Goal: Check status: Check status

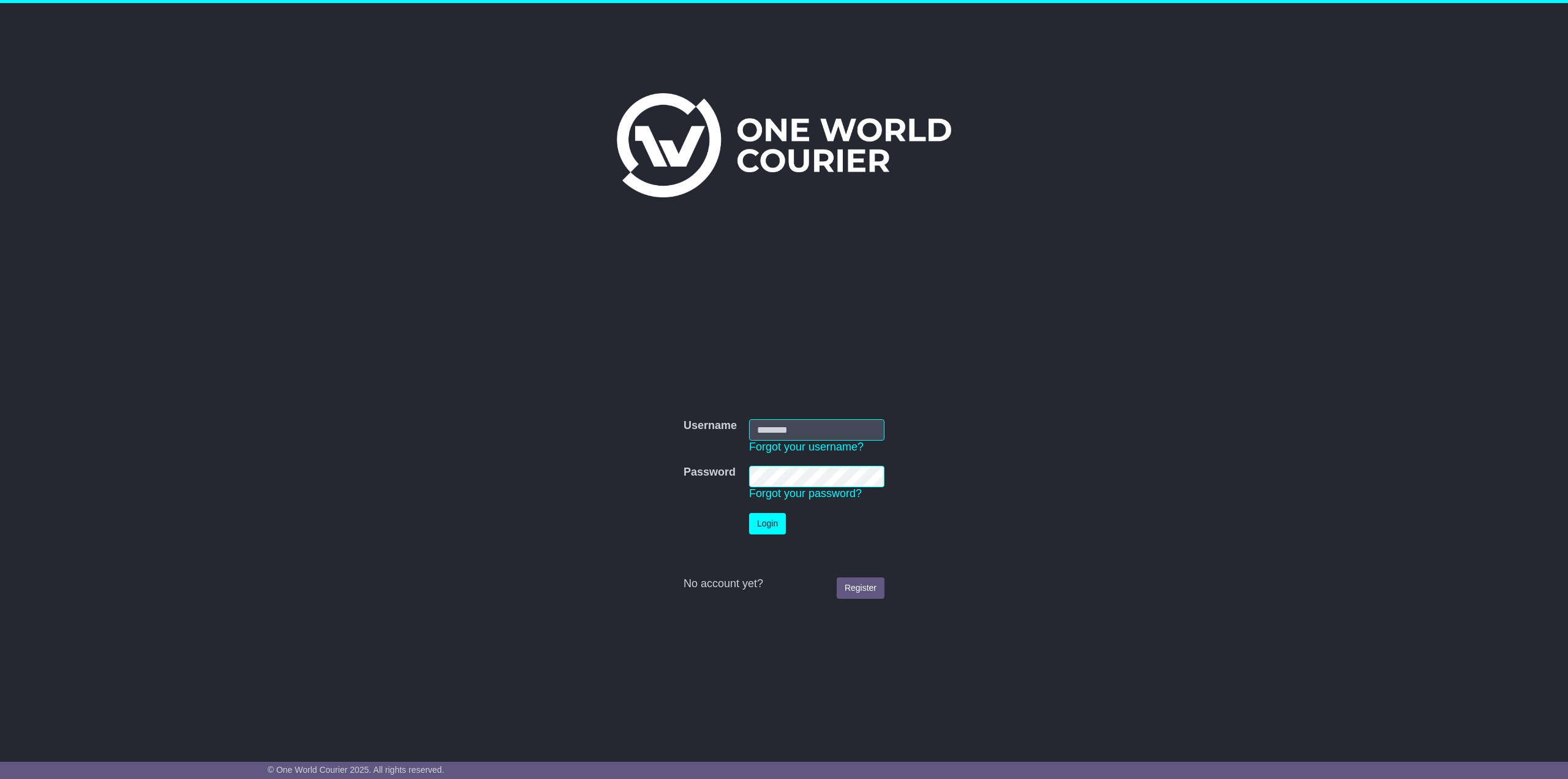
type input "**********"
click at [770, 516] on button "Login" at bounding box center [767, 523] width 36 height 22
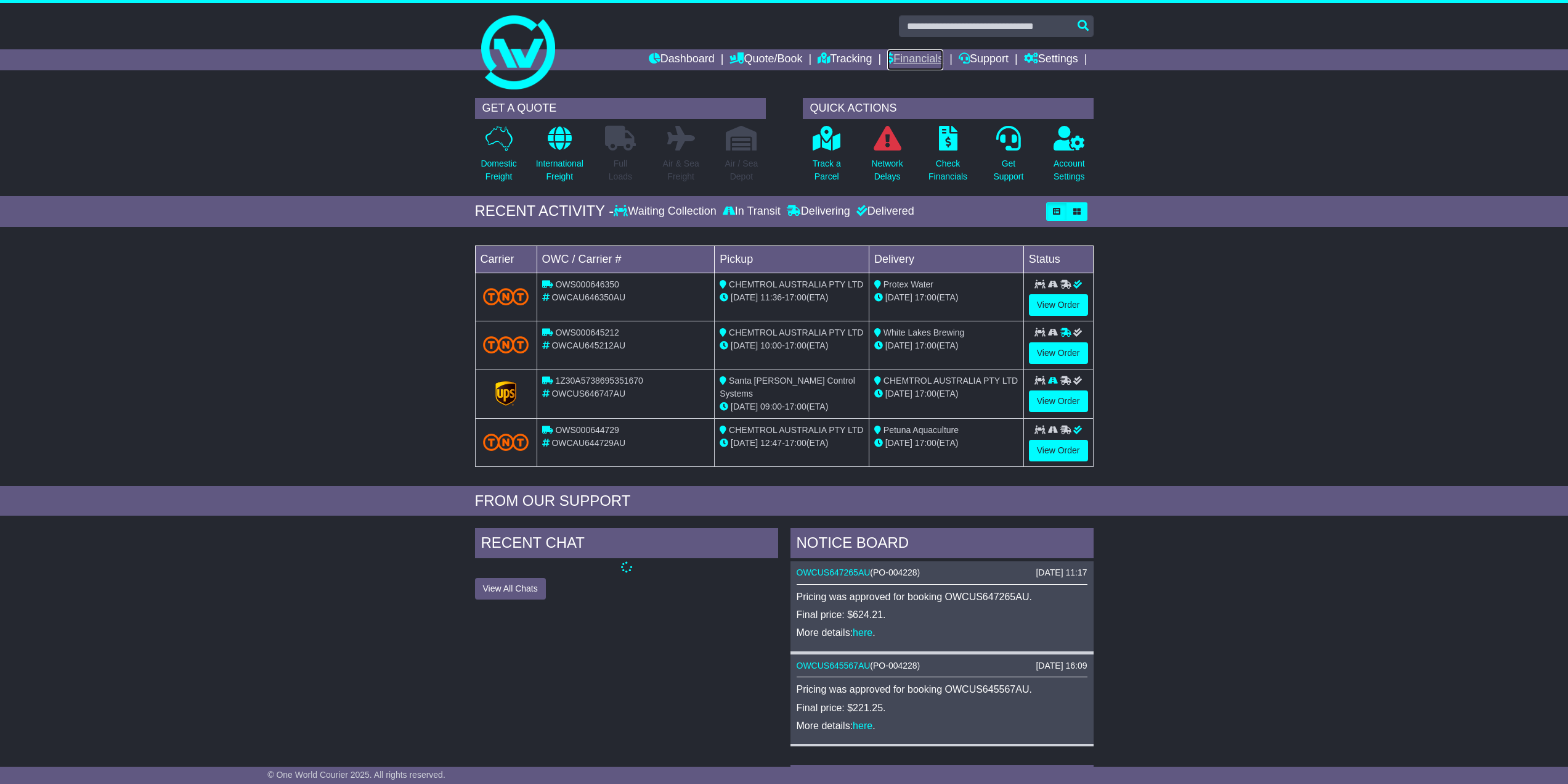
click at [911, 54] on link "Financials" at bounding box center [915, 59] width 56 height 21
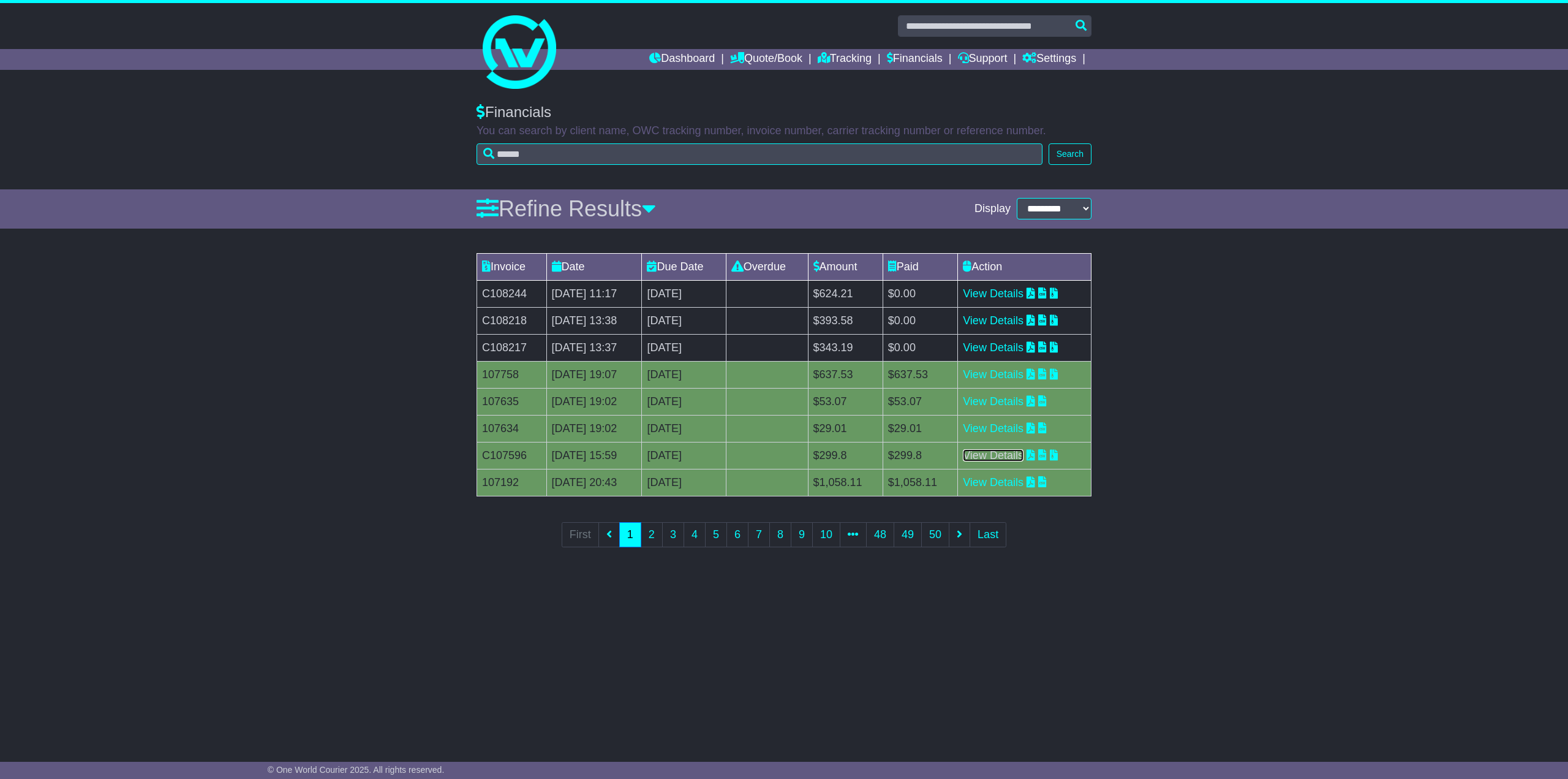
click at [1024, 452] on link "View Details" at bounding box center [994, 455] width 61 height 12
click at [649, 532] on link "2" at bounding box center [651, 535] width 22 height 26
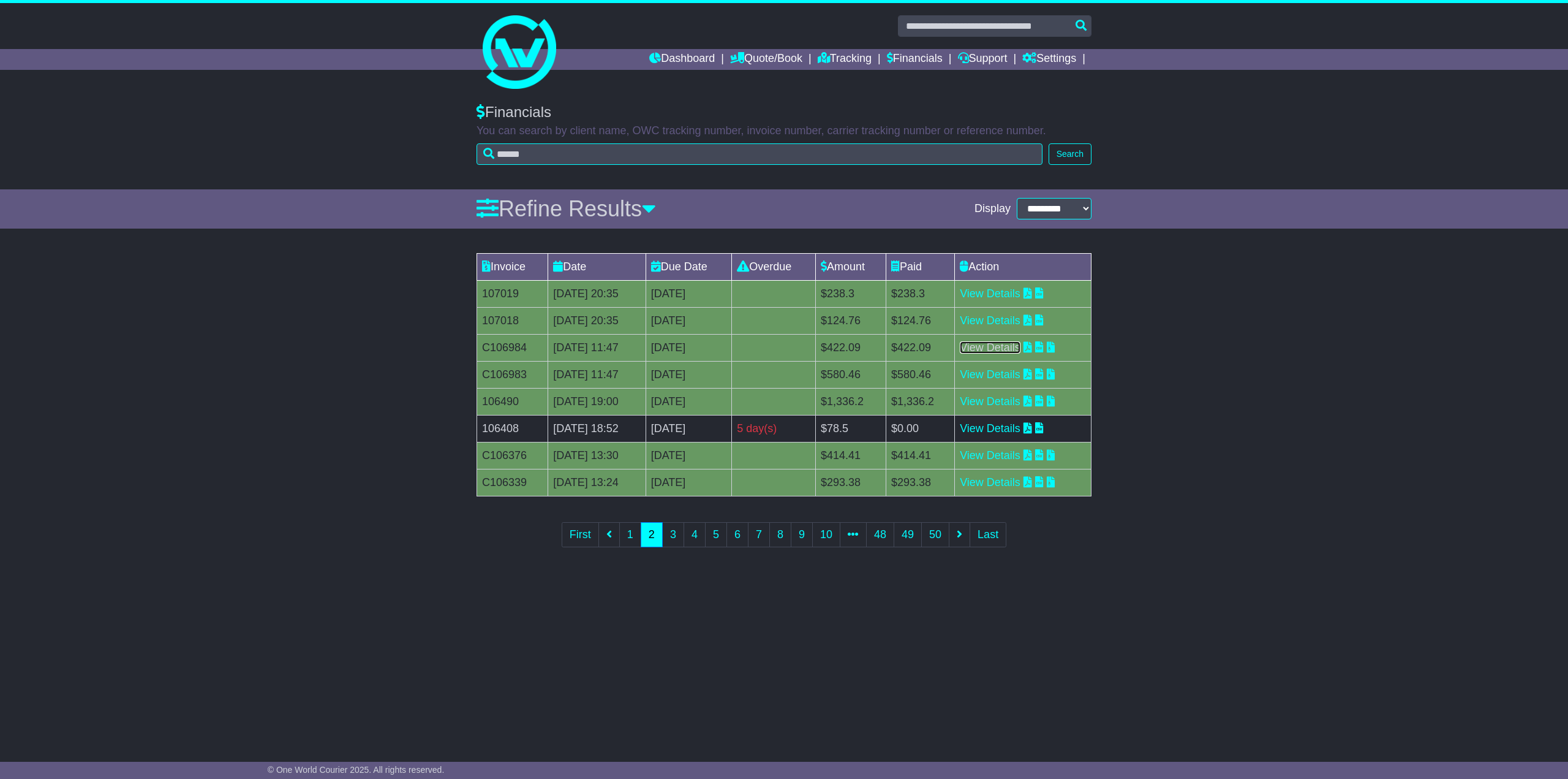
click at [1007, 347] on link "View Details" at bounding box center [991, 347] width 61 height 12
click at [637, 529] on link "1" at bounding box center [631, 535] width 22 height 26
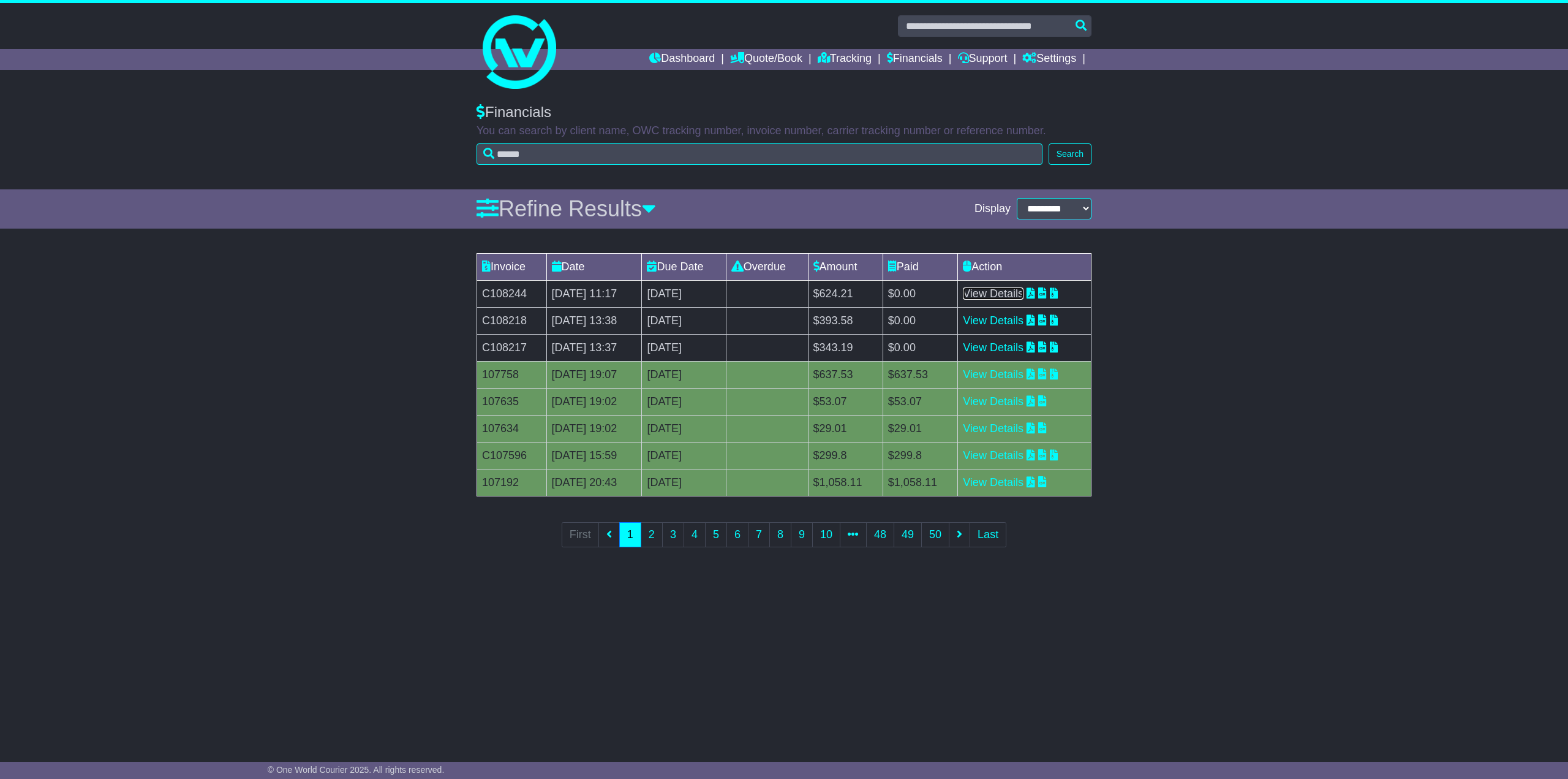
click at [997, 291] on link "View Details" at bounding box center [994, 293] width 61 height 12
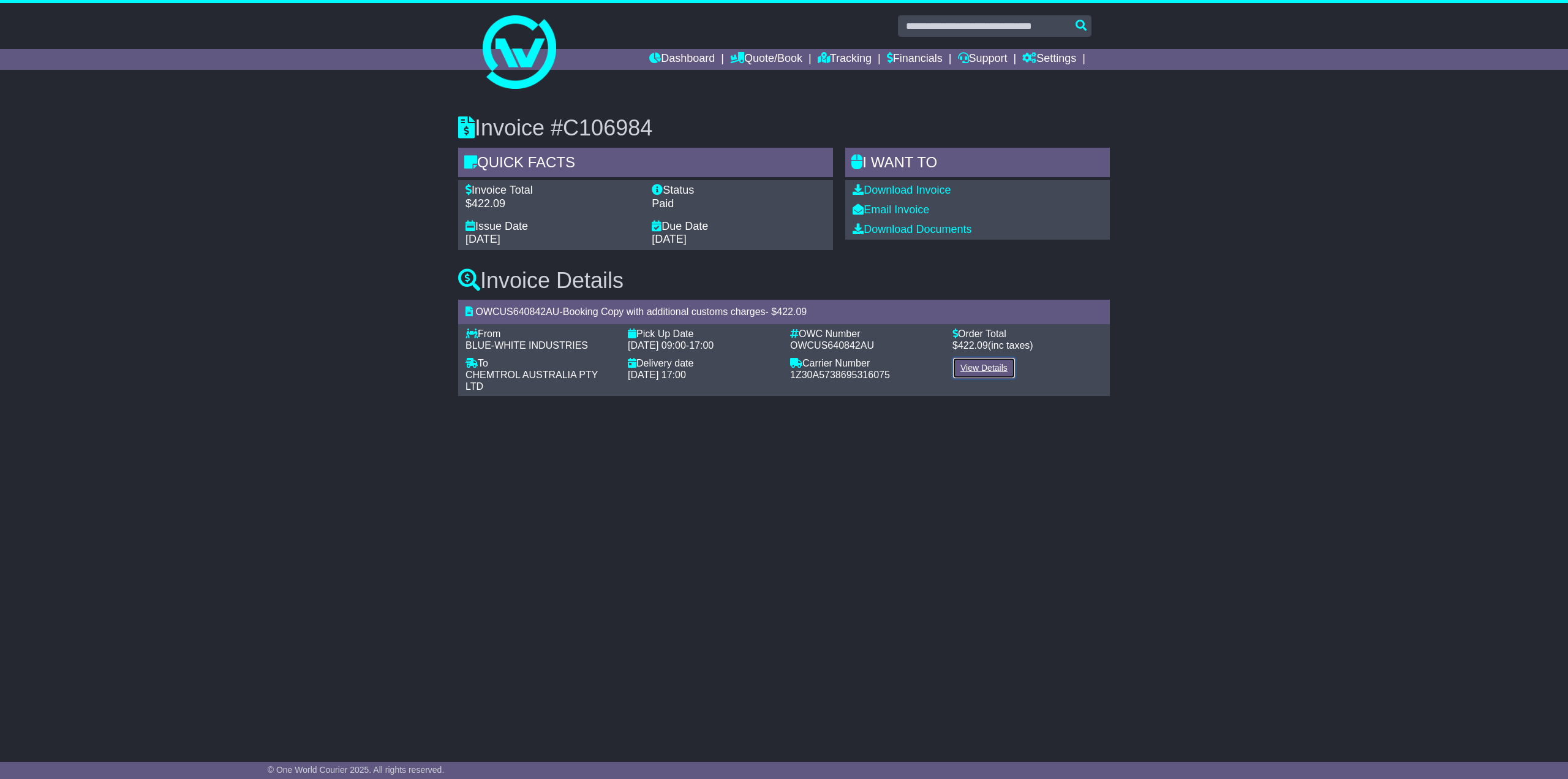
click at [983, 367] on link "View Details" at bounding box center [984, 368] width 63 height 22
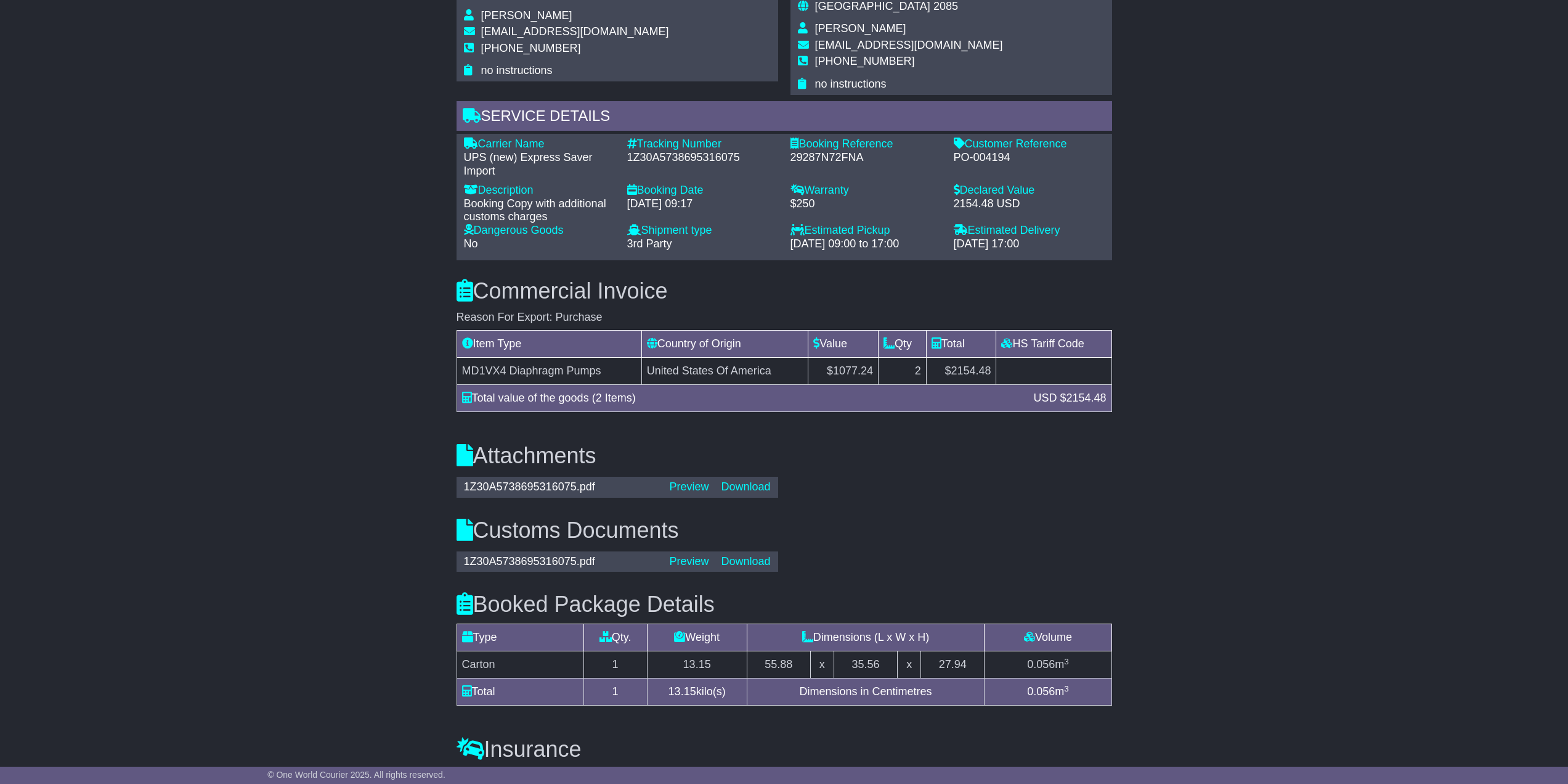
scroll to position [537, 0]
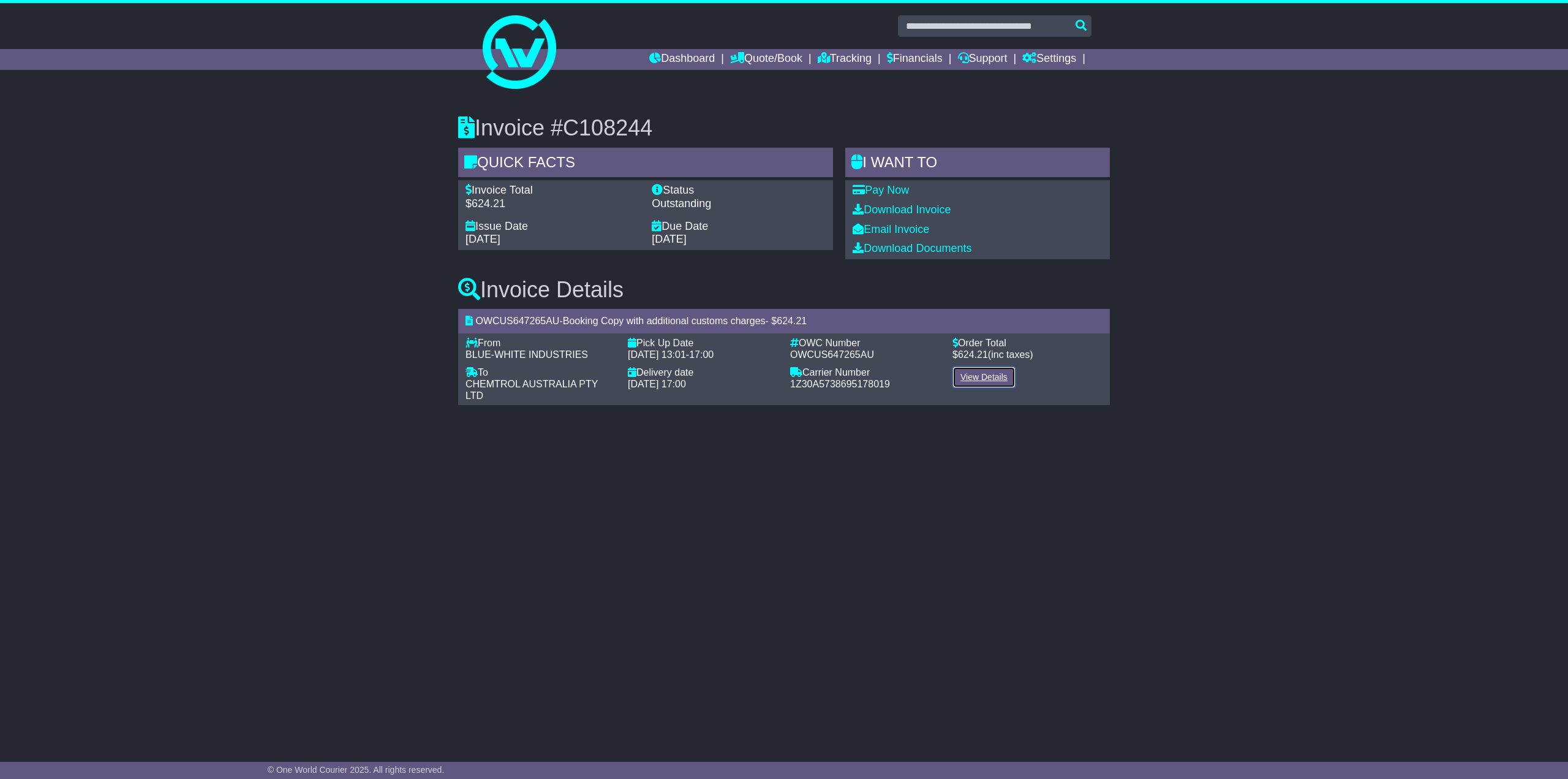
click at [1002, 375] on link "View Details" at bounding box center [984, 377] width 63 height 22
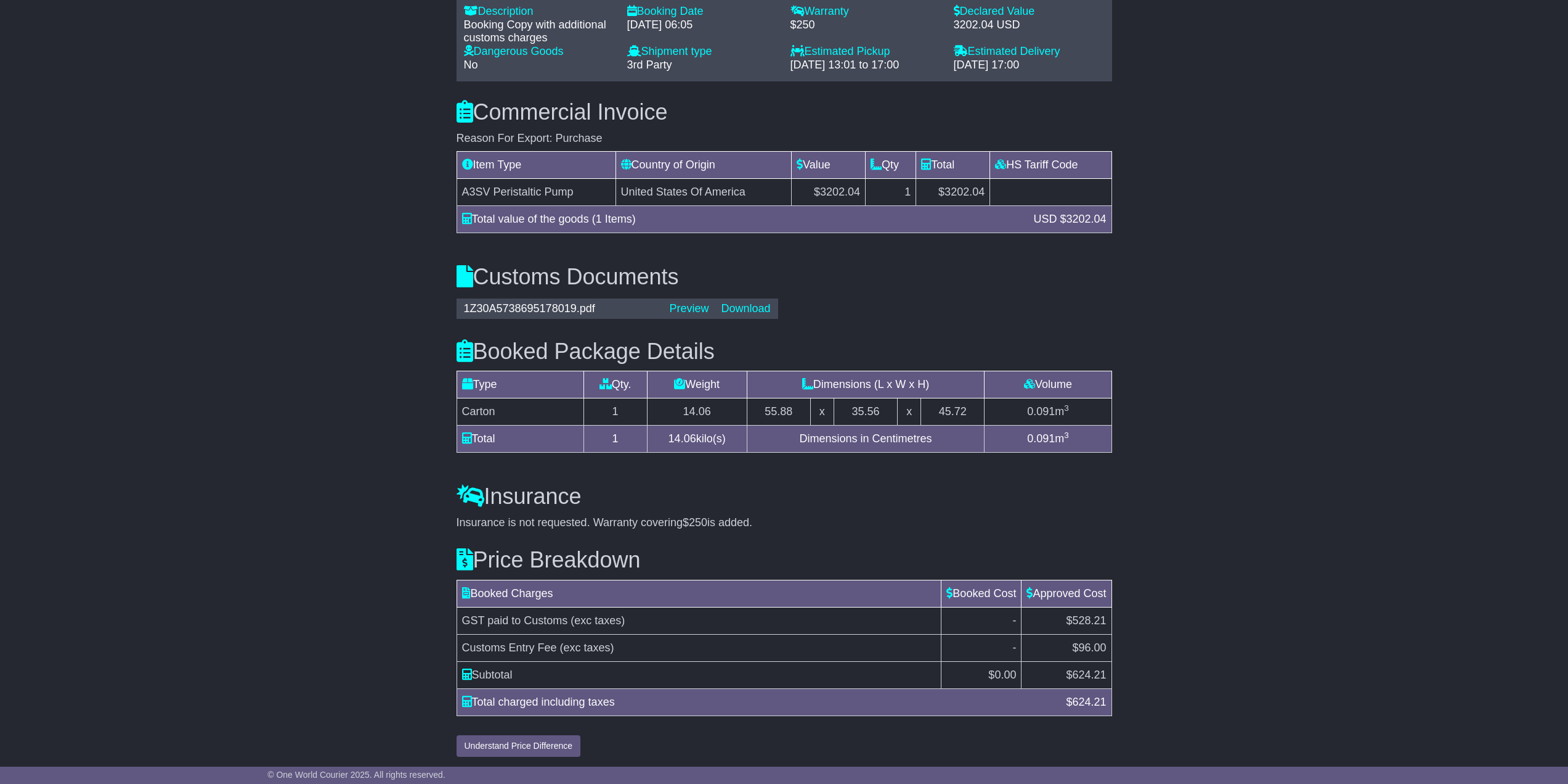
scroll to position [880, 0]
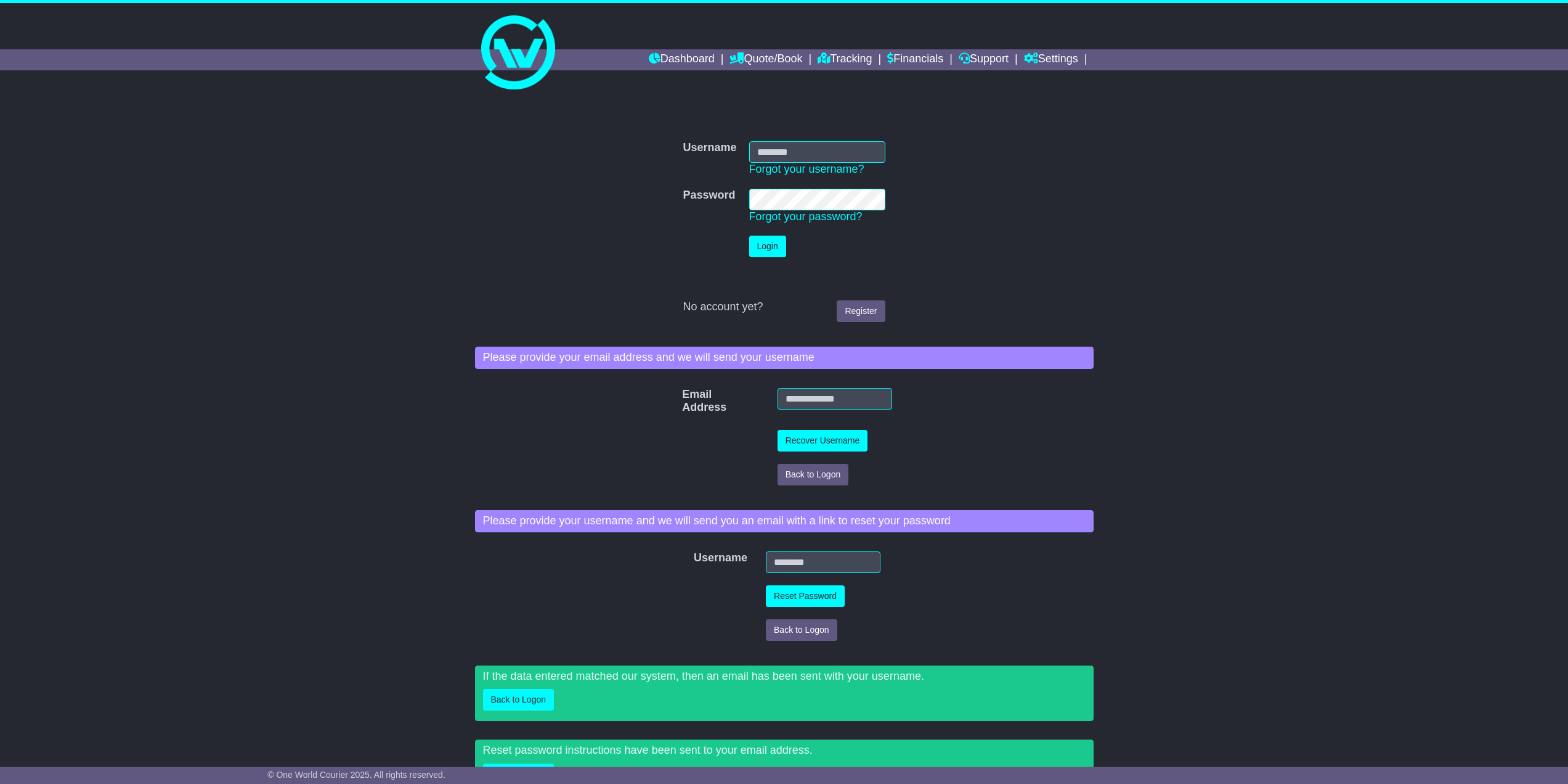
type input "**********"
click at [778, 245] on button "Login" at bounding box center [767, 246] width 37 height 22
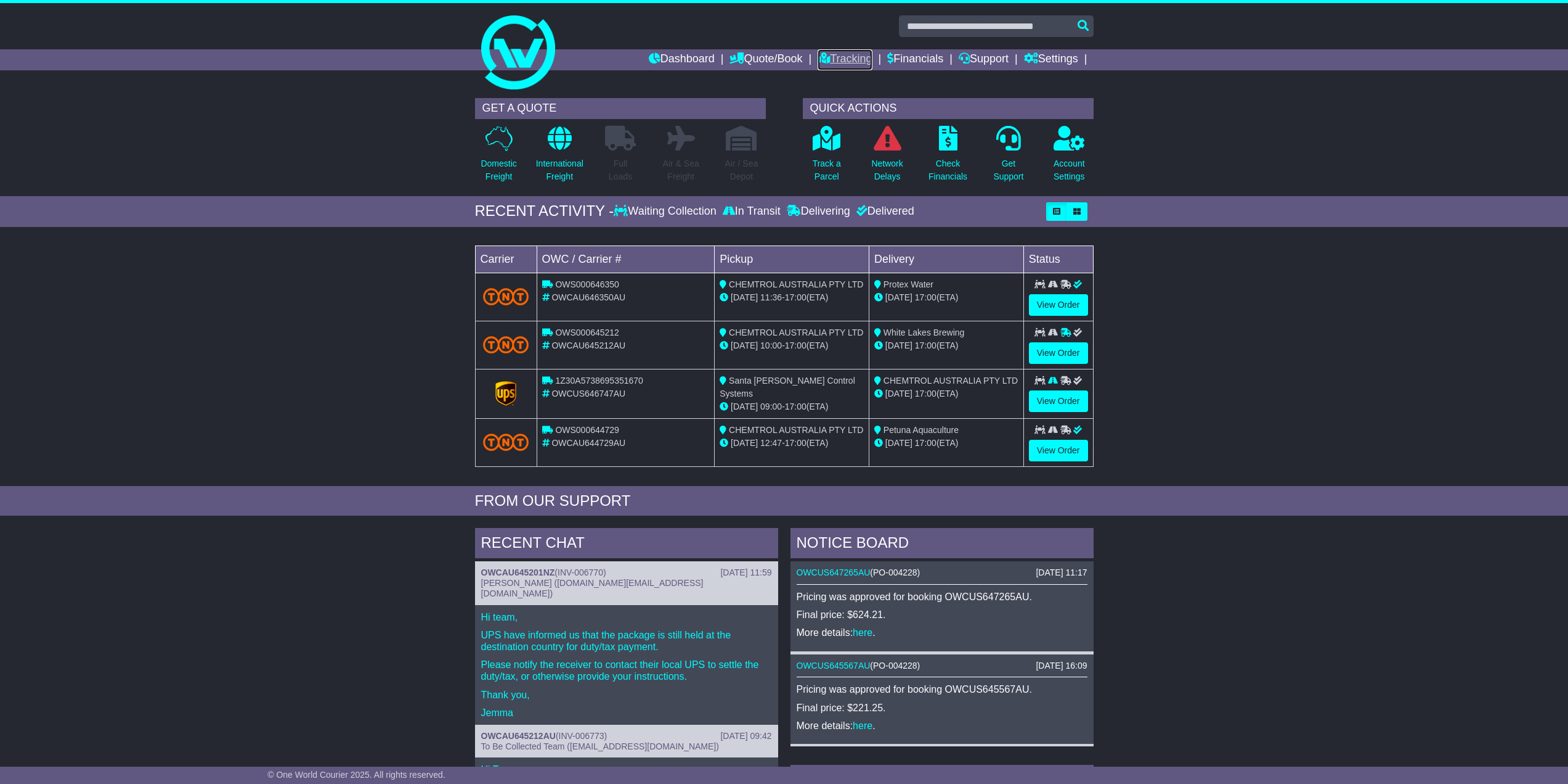
click at [845, 62] on link "Tracking" at bounding box center [844, 59] width 54 height 21
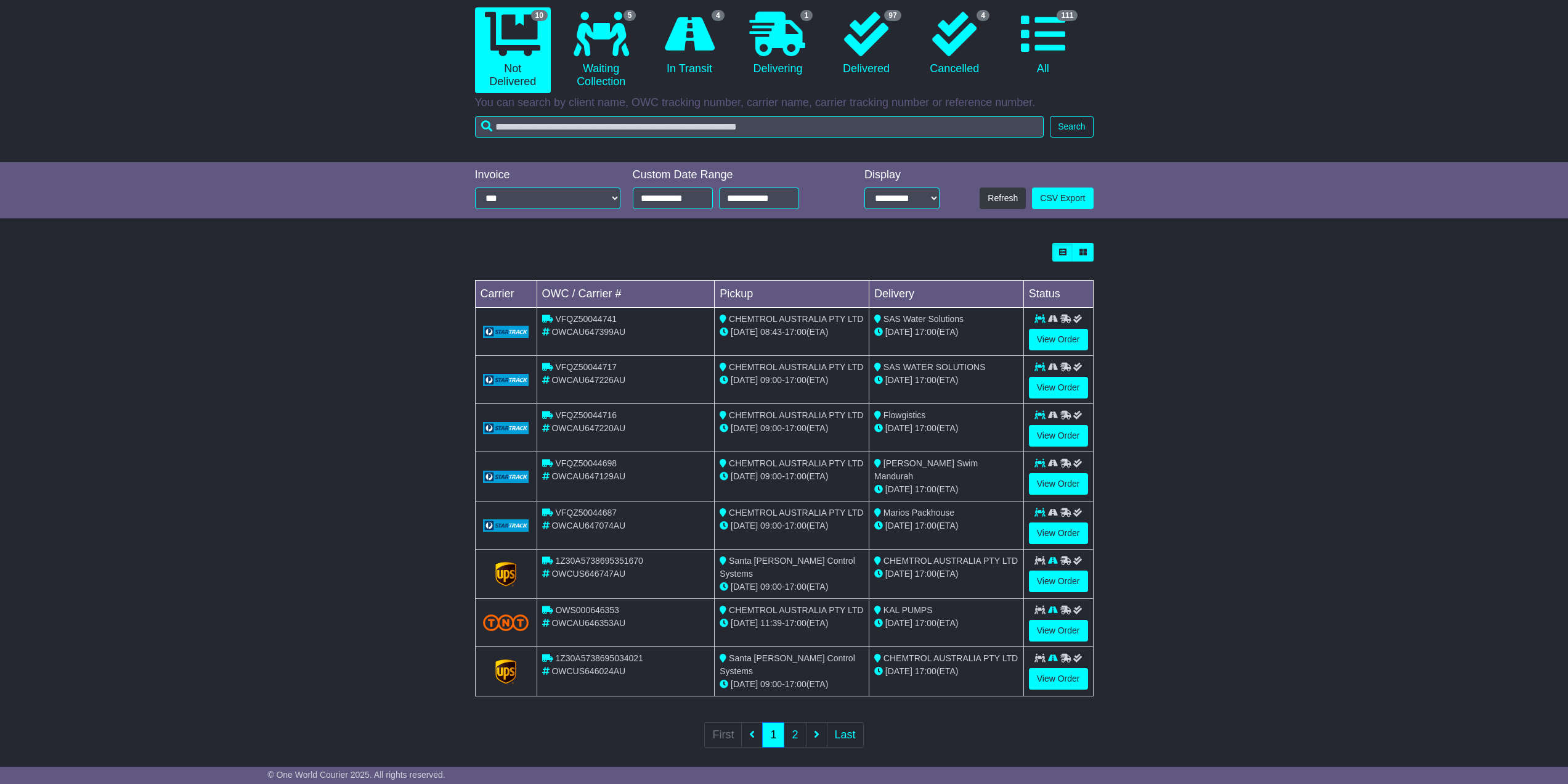
scroll to position [129, 0]
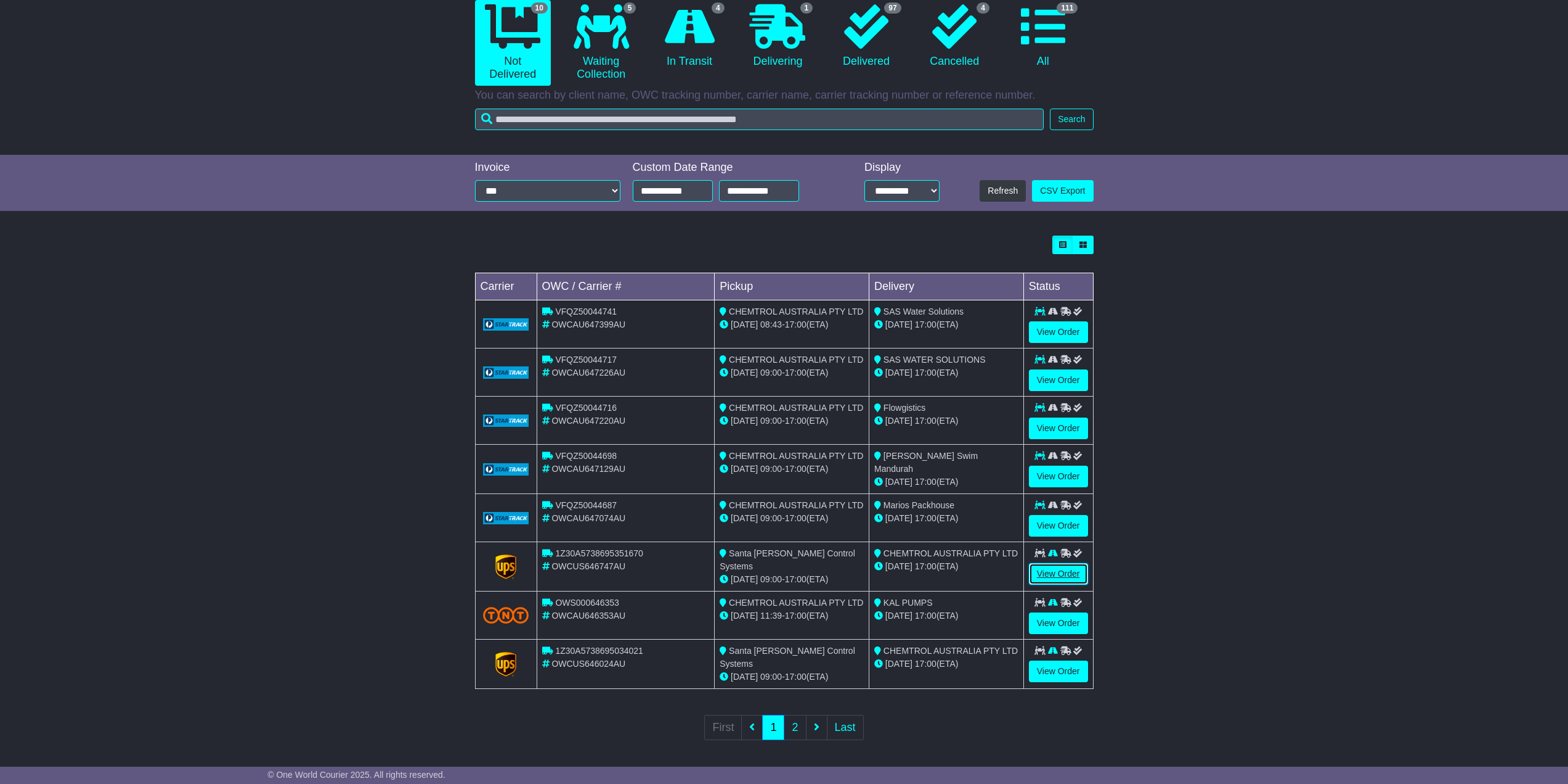
click at [1050, 571] on link "View Order" at bounding box center [1059, 574] width 59 height 22
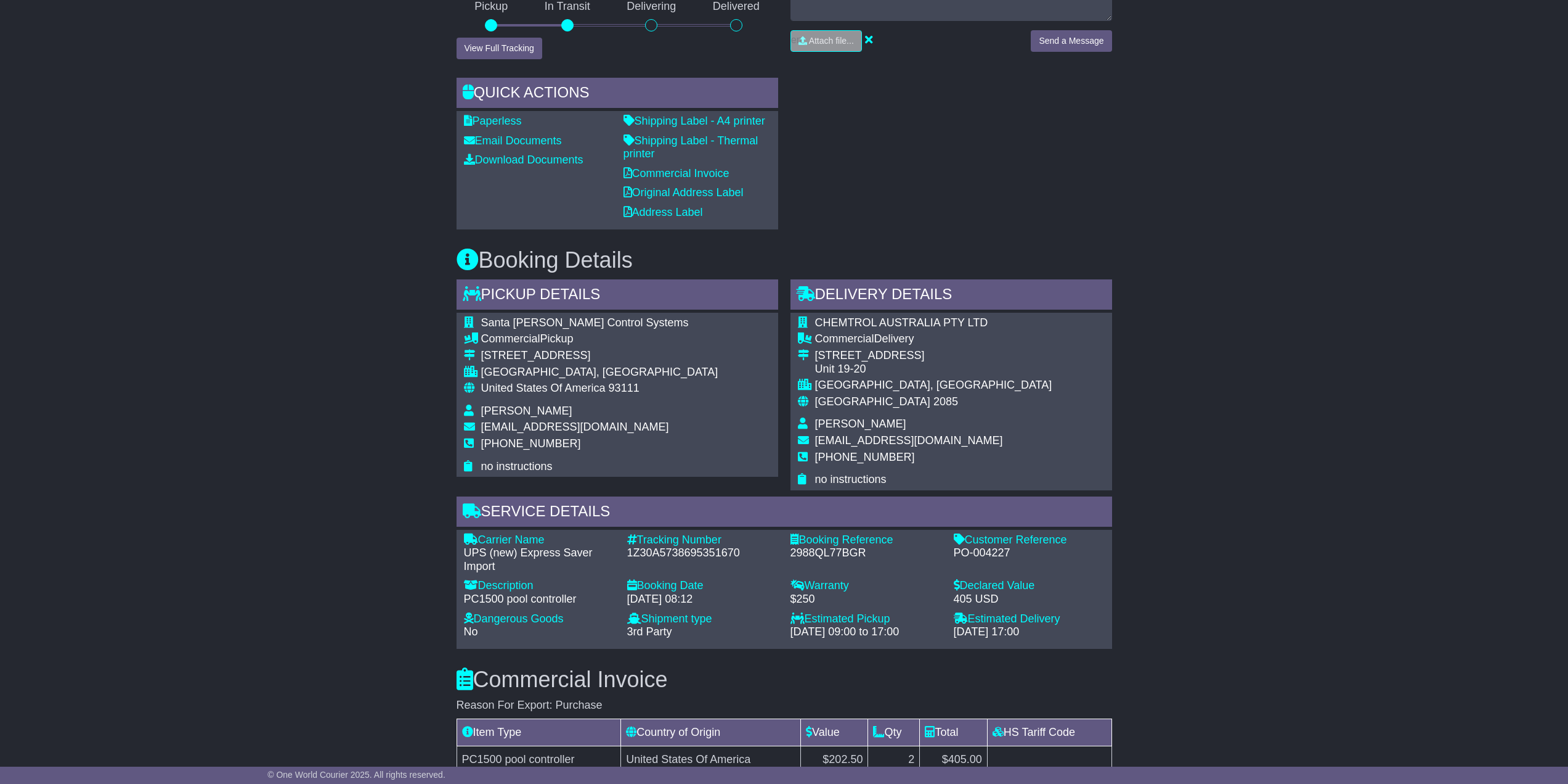
scroll to position [432, 0]
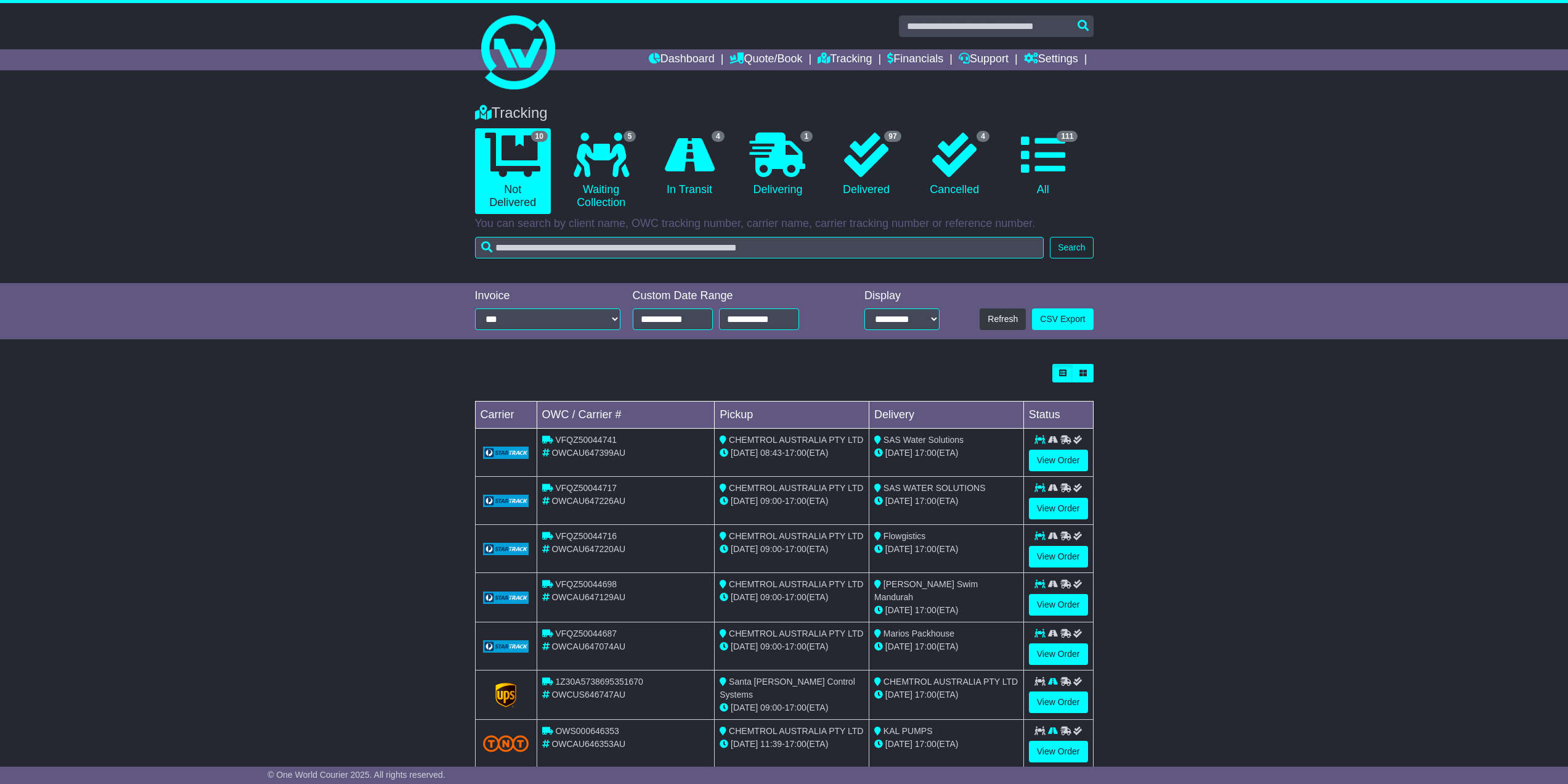
scroll to position [129, 0]
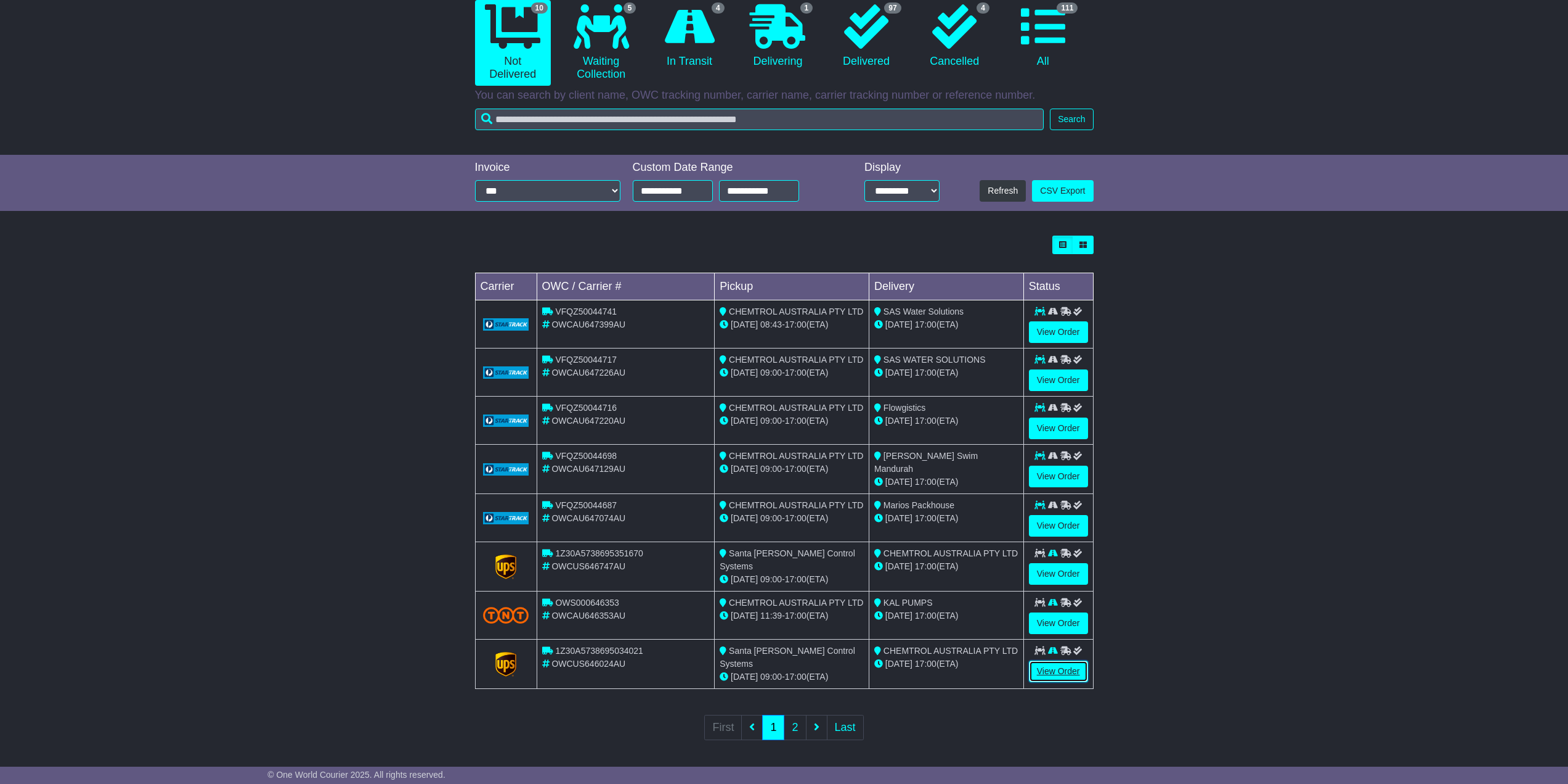
click at [1044, 668] on link "View Order" at bounding box center [1059, 671] width 59 height 22
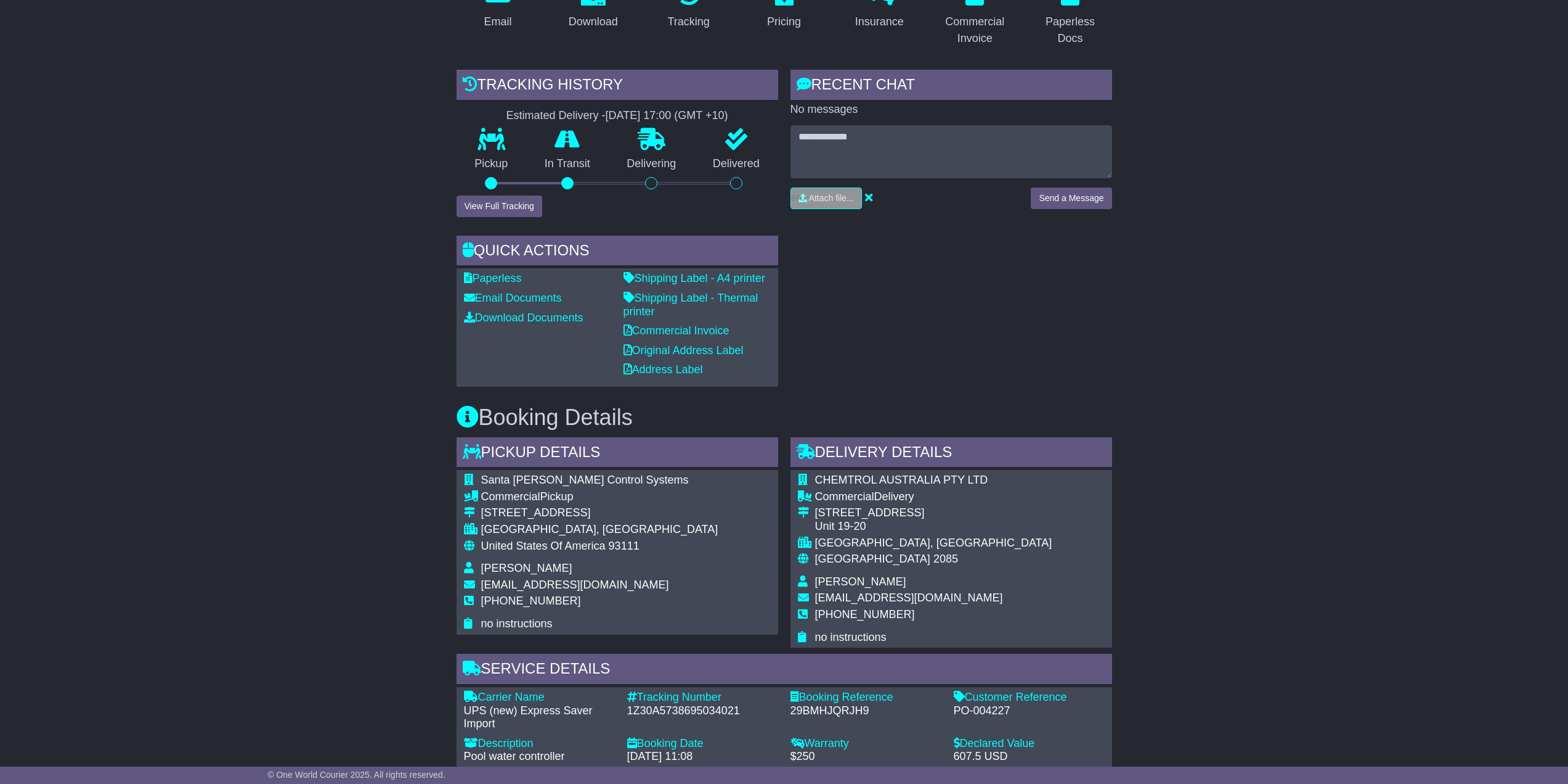
scroll to position [308, 0]
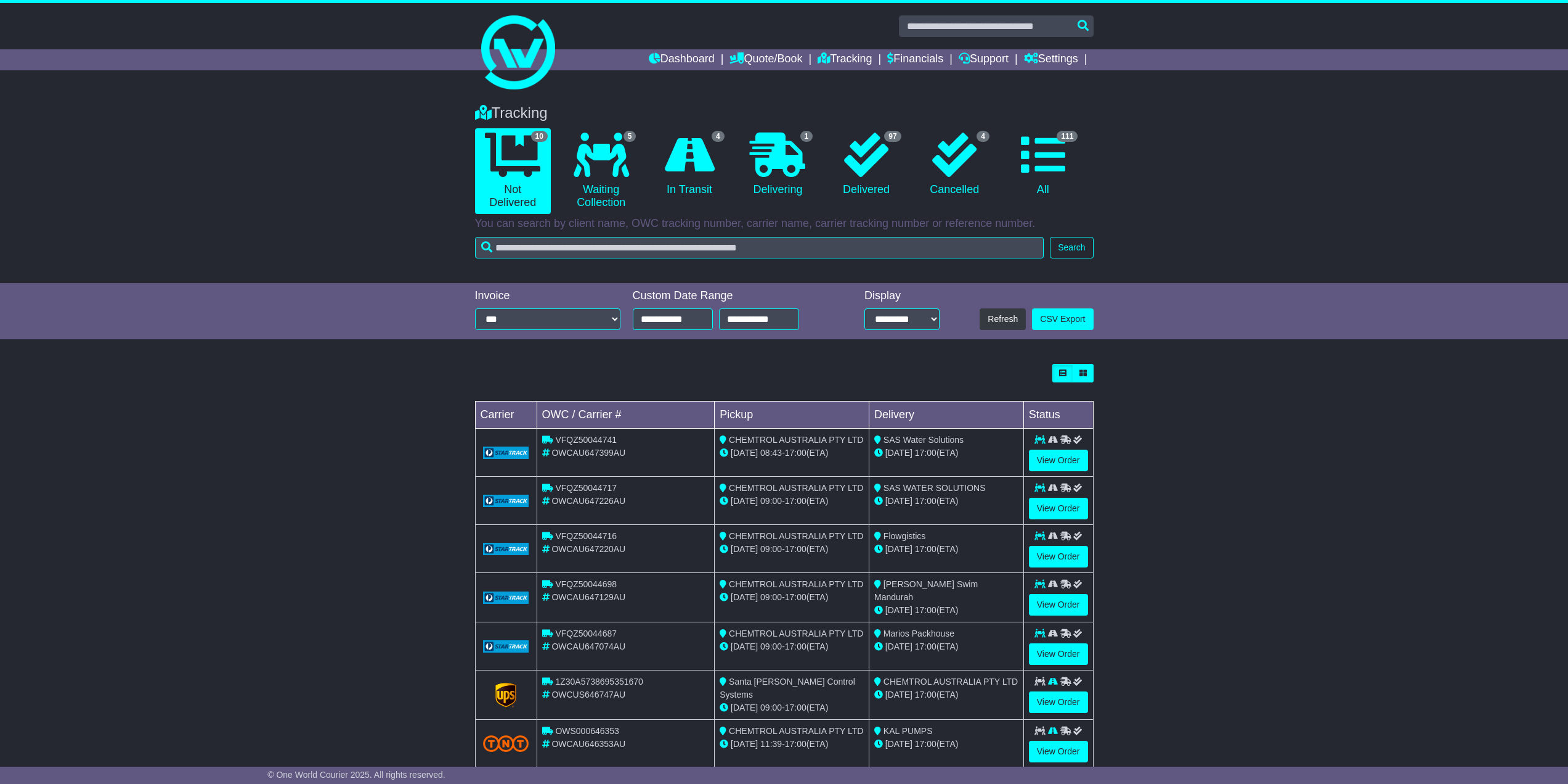
scroll to position [129, 0]
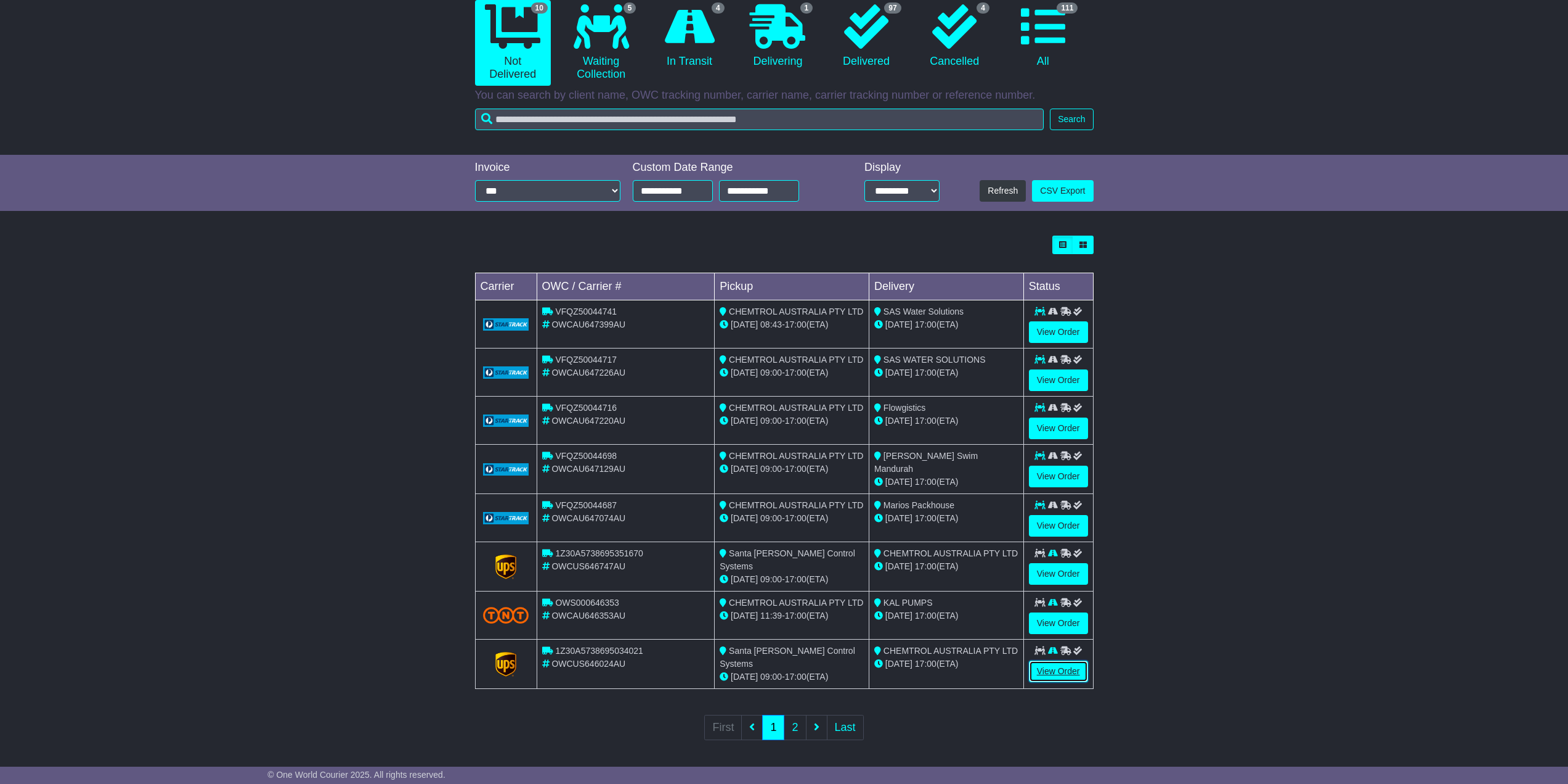
click at [1039, 670] on link "View Order" at bounding box center [1059, 671] width 59 height 22
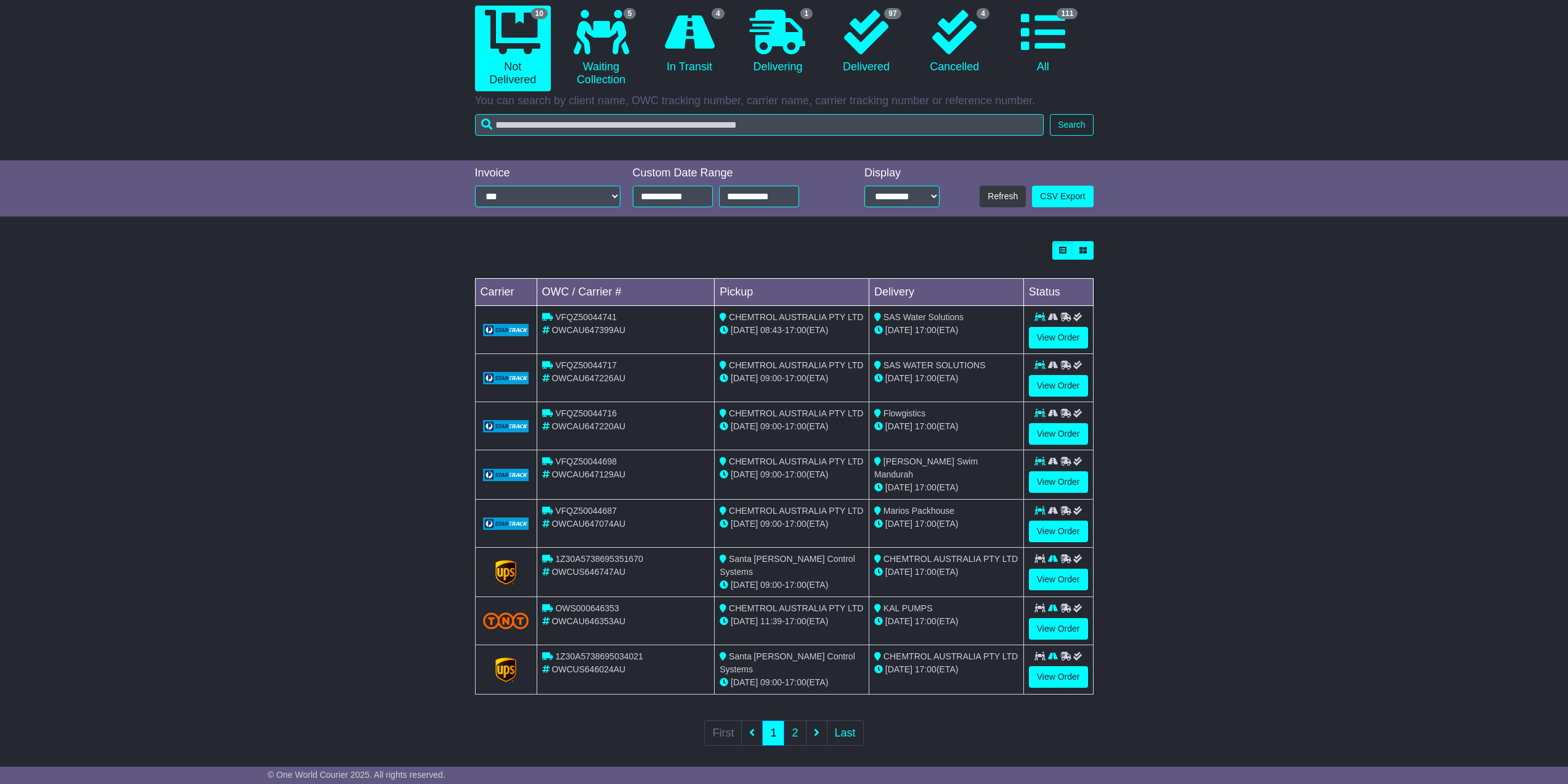
scroll to position [124, 0]
click at [1045, 575] on link "View Order" at bounding box center [1059, 579] width 59 height 22
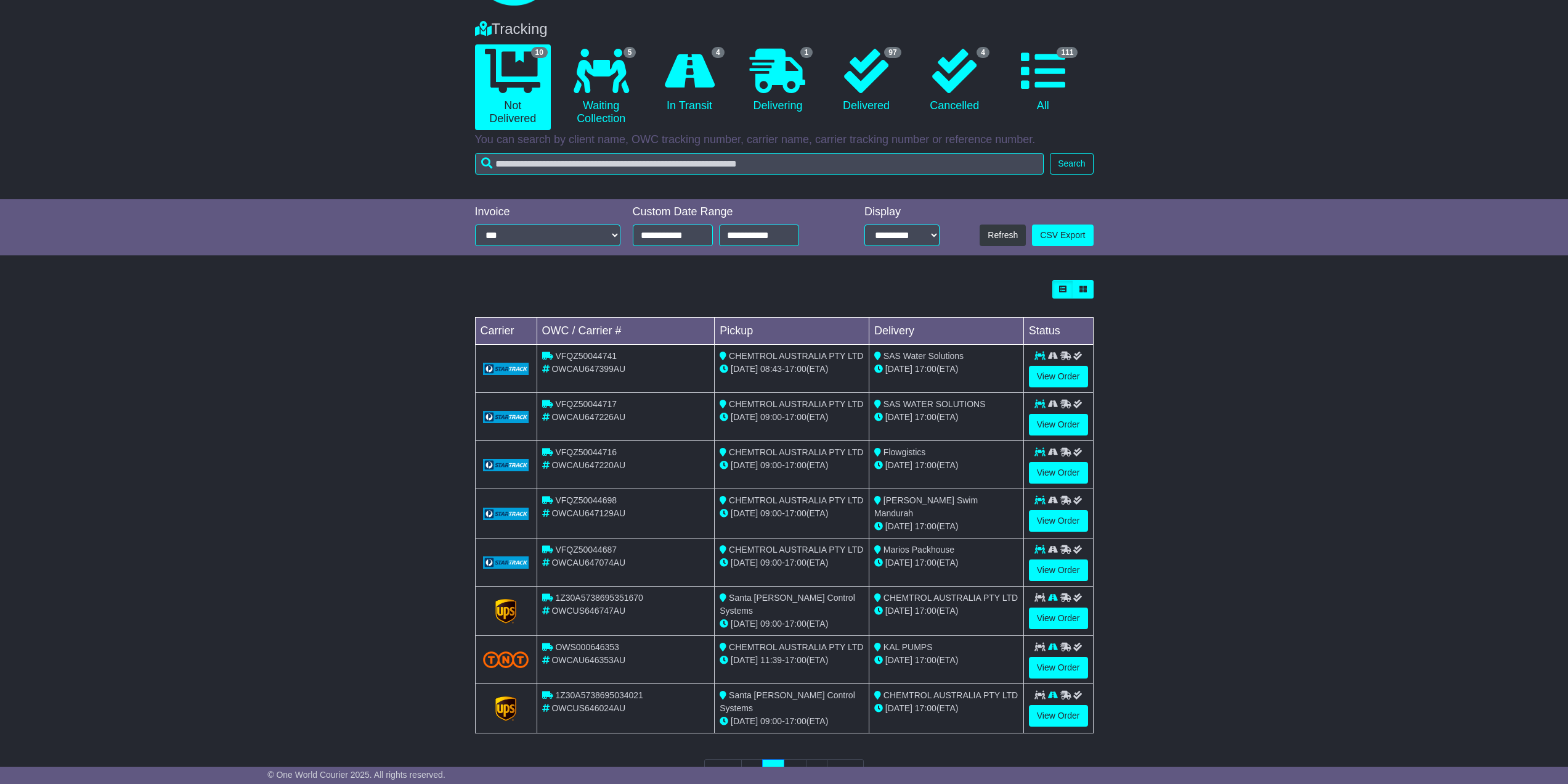
scroll to position [66, 0]
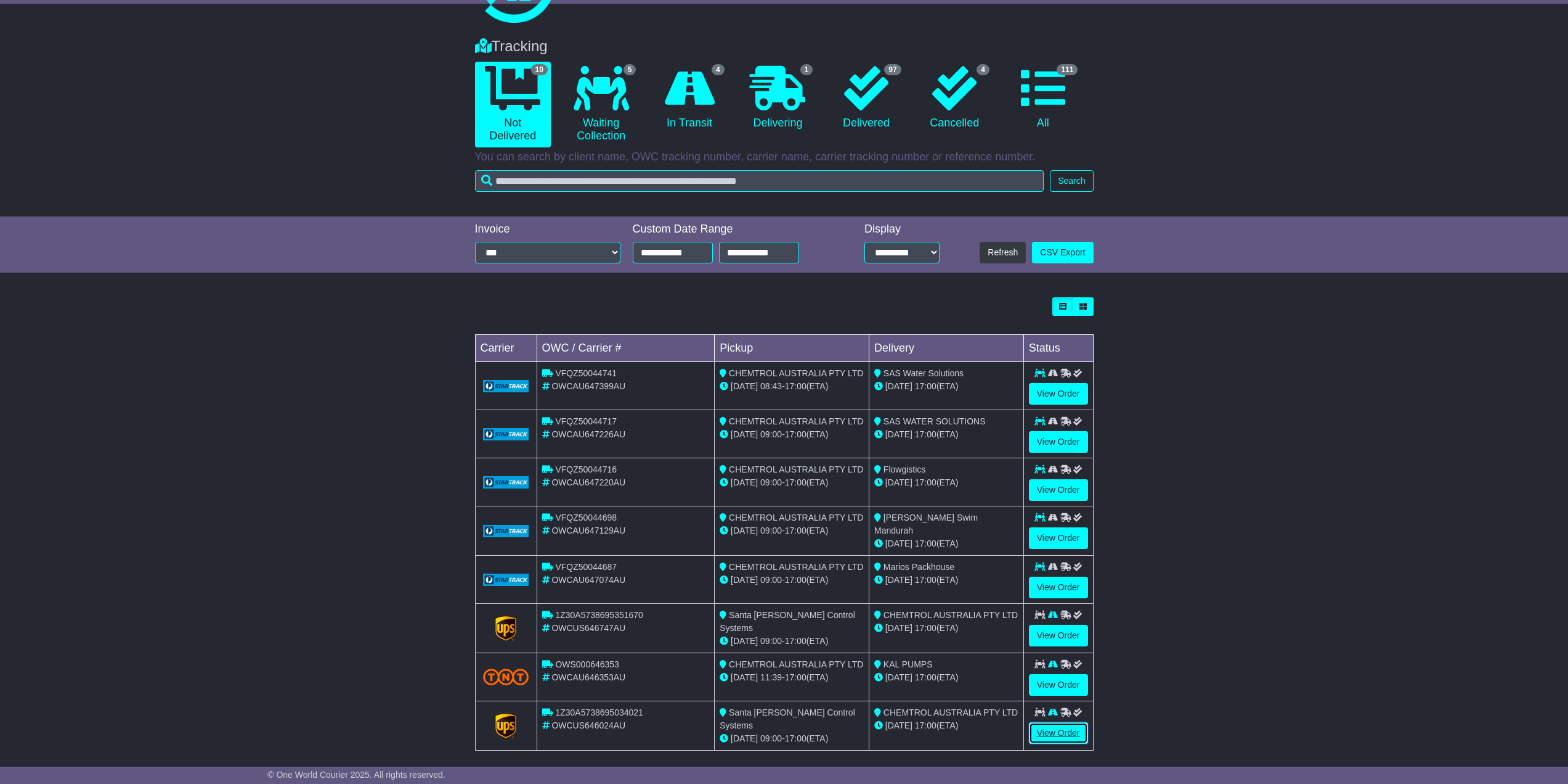
click at [1067, 727] on link "View Order" at bounding box center [1059, 733] width 59 height 22
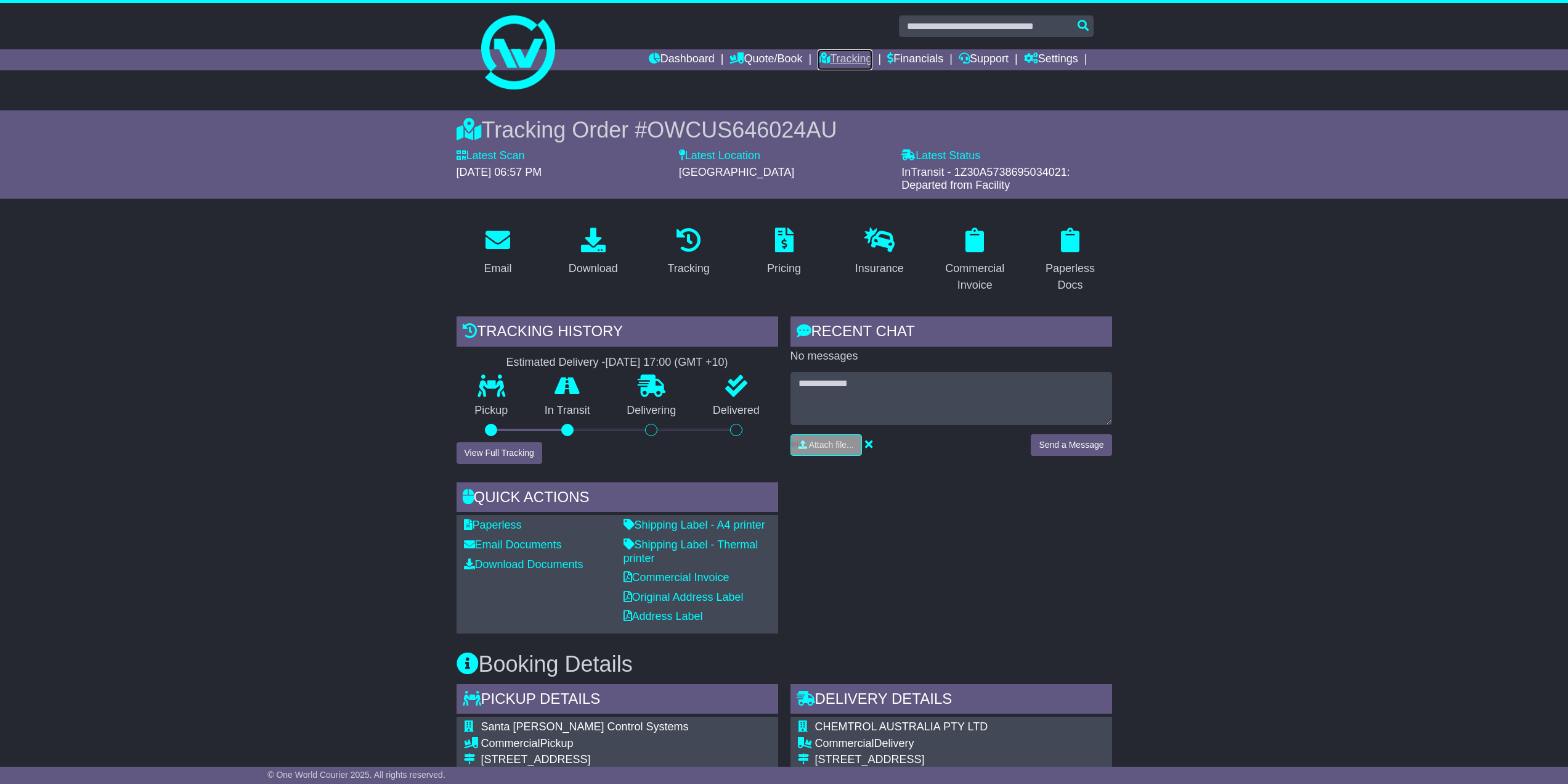
click at [852, 57] on link "Tracking" at bounding box center [844, 59] width 54 height 21
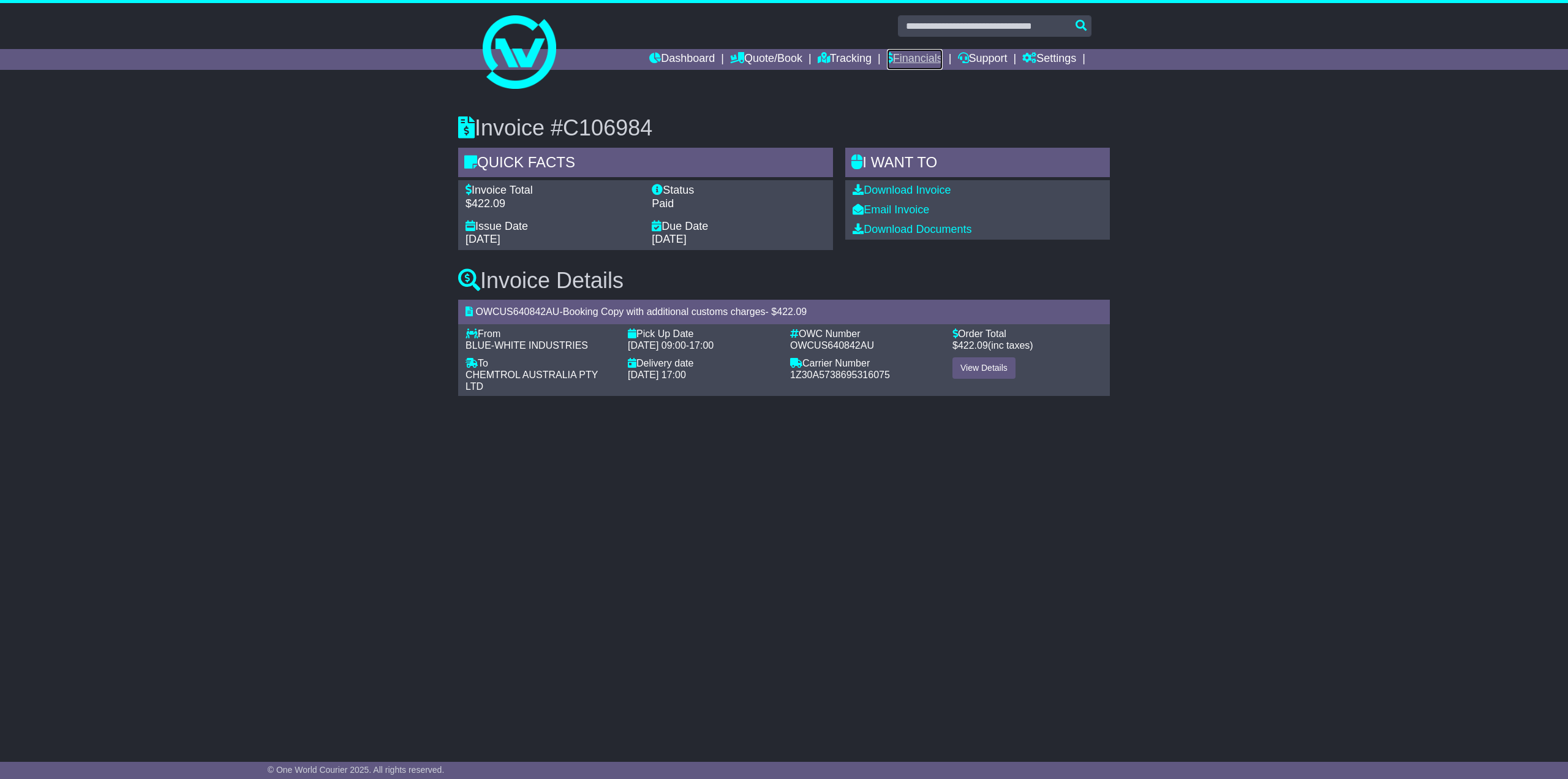
click at [899, 58] on link "Financials" at bounding box center [915, 59] width 56 height 21
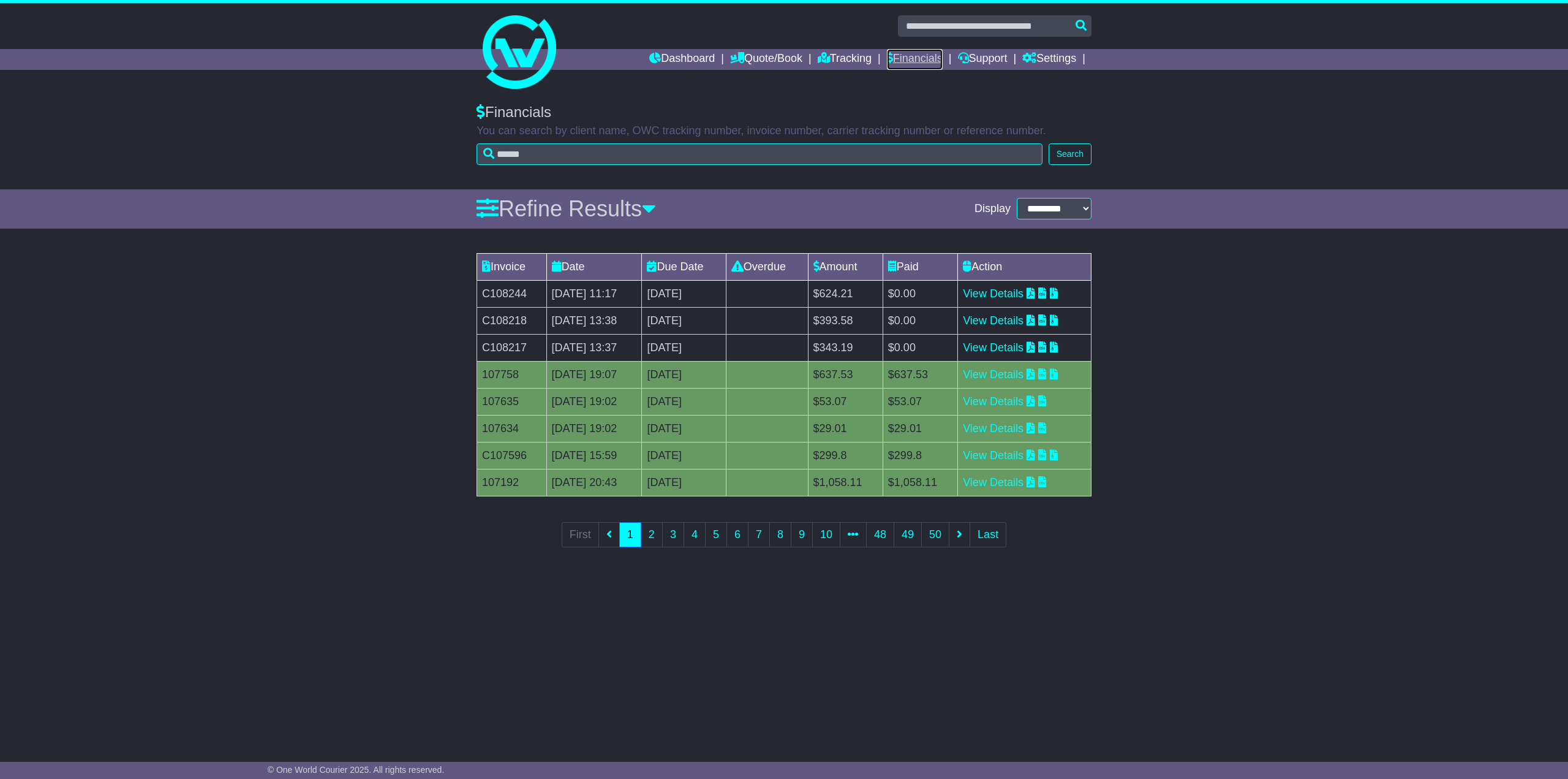
click at [899, 52] on link "Financials" at bounding box center [915, 59] width 56 height 21
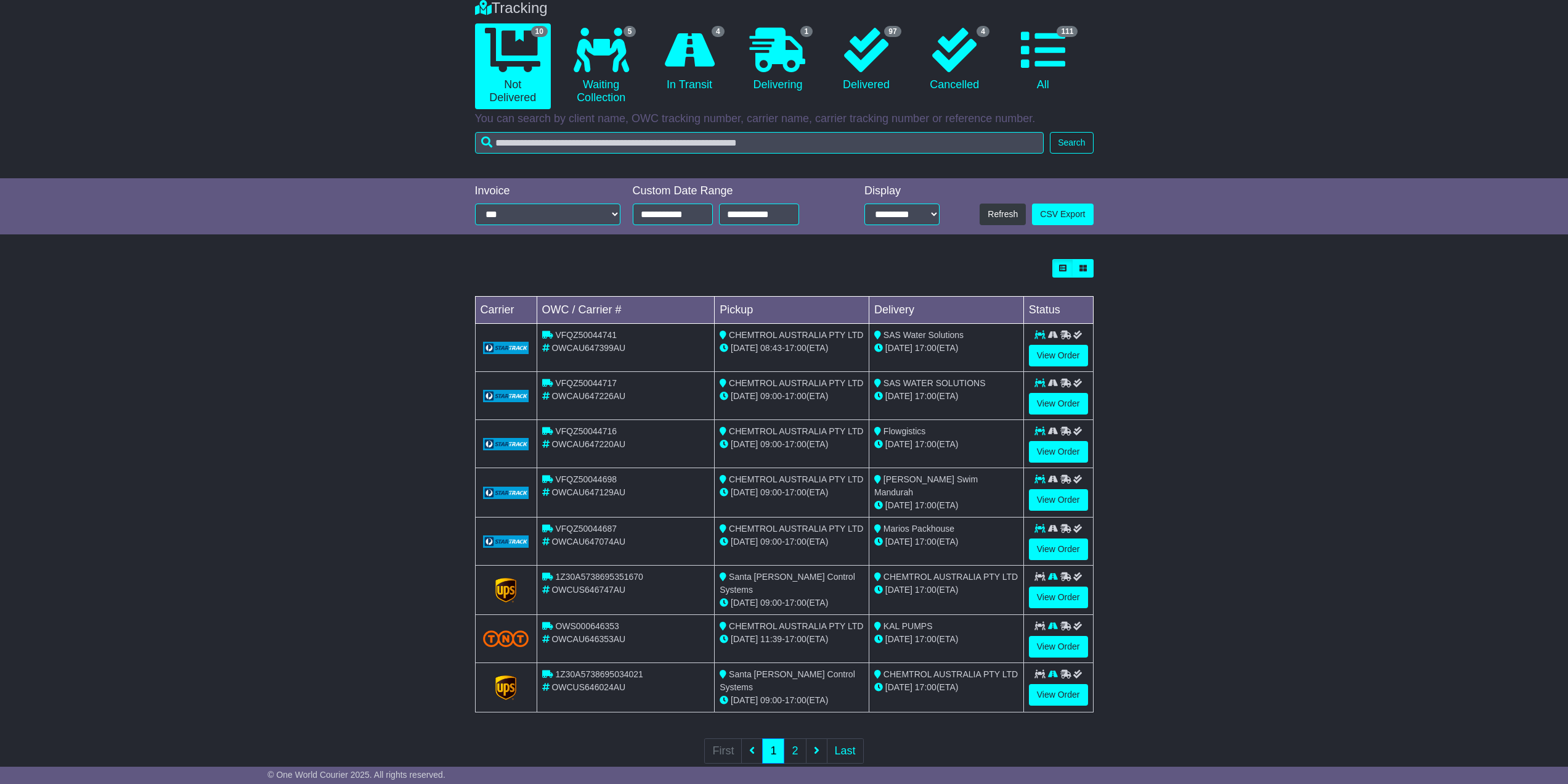
scroll to position [129, 0]
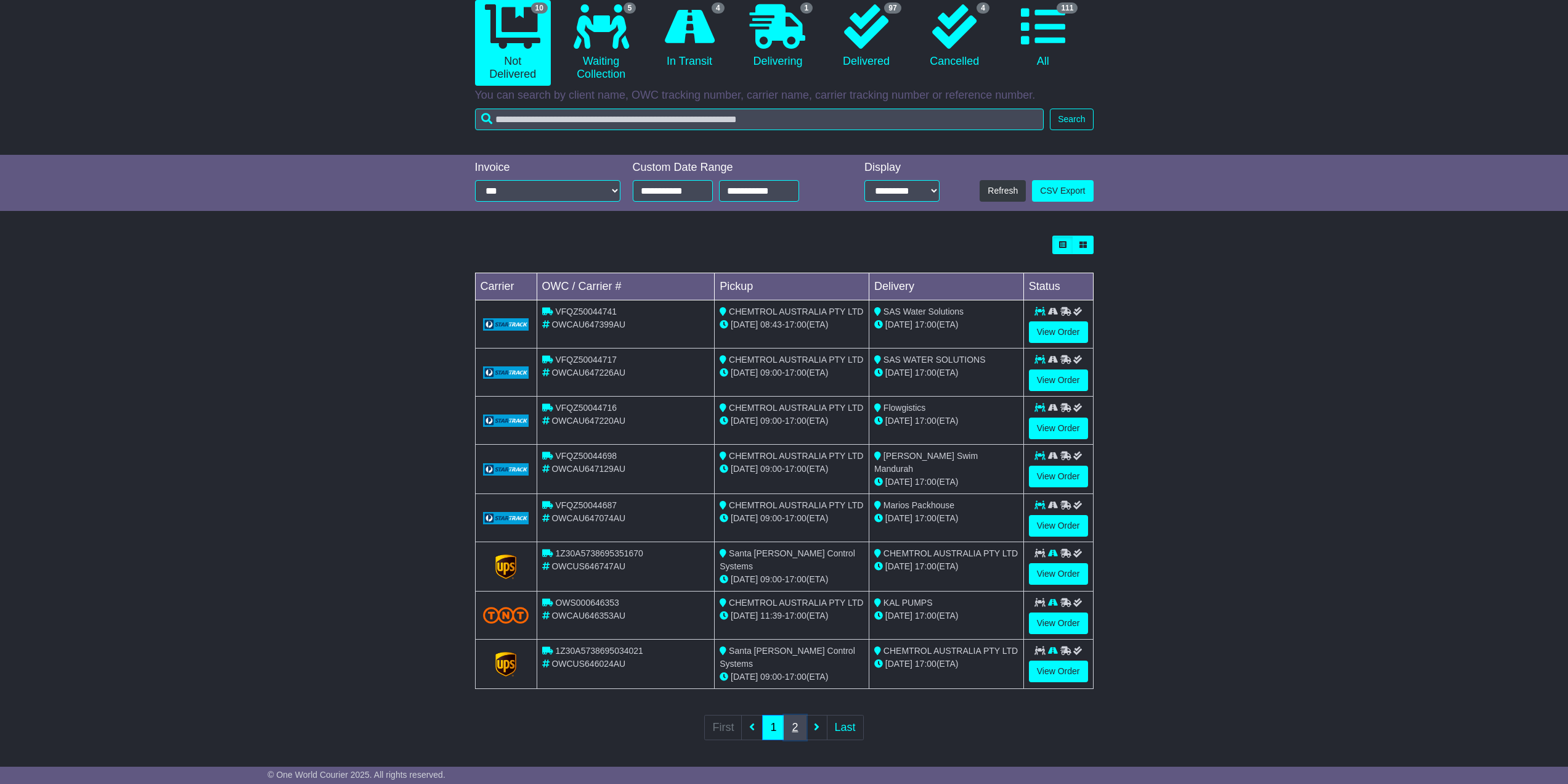
click at [797, 720] on link "2" at bounding box center [794, 728] width 22 height 26
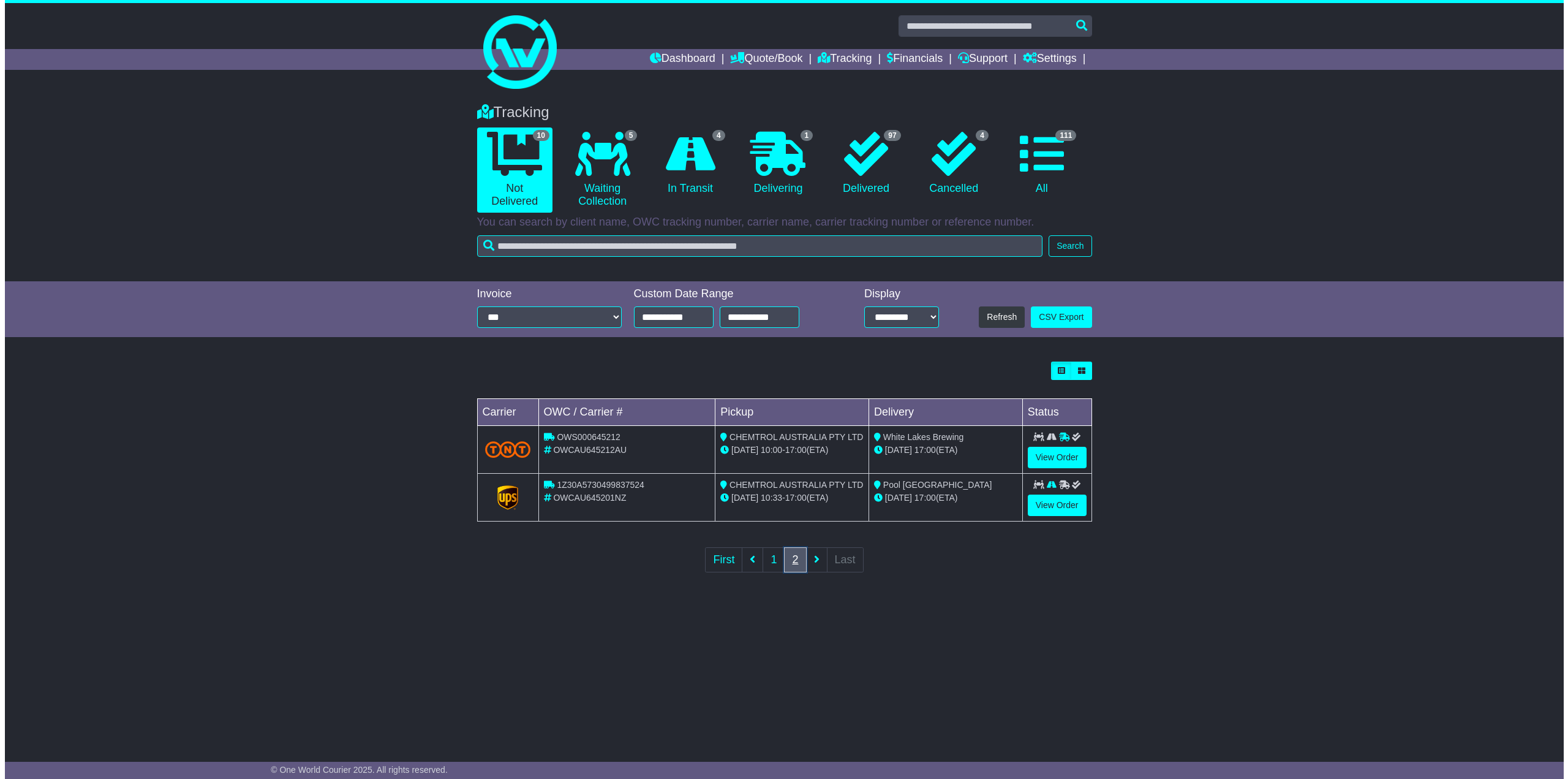
scroll to position [0, 0]
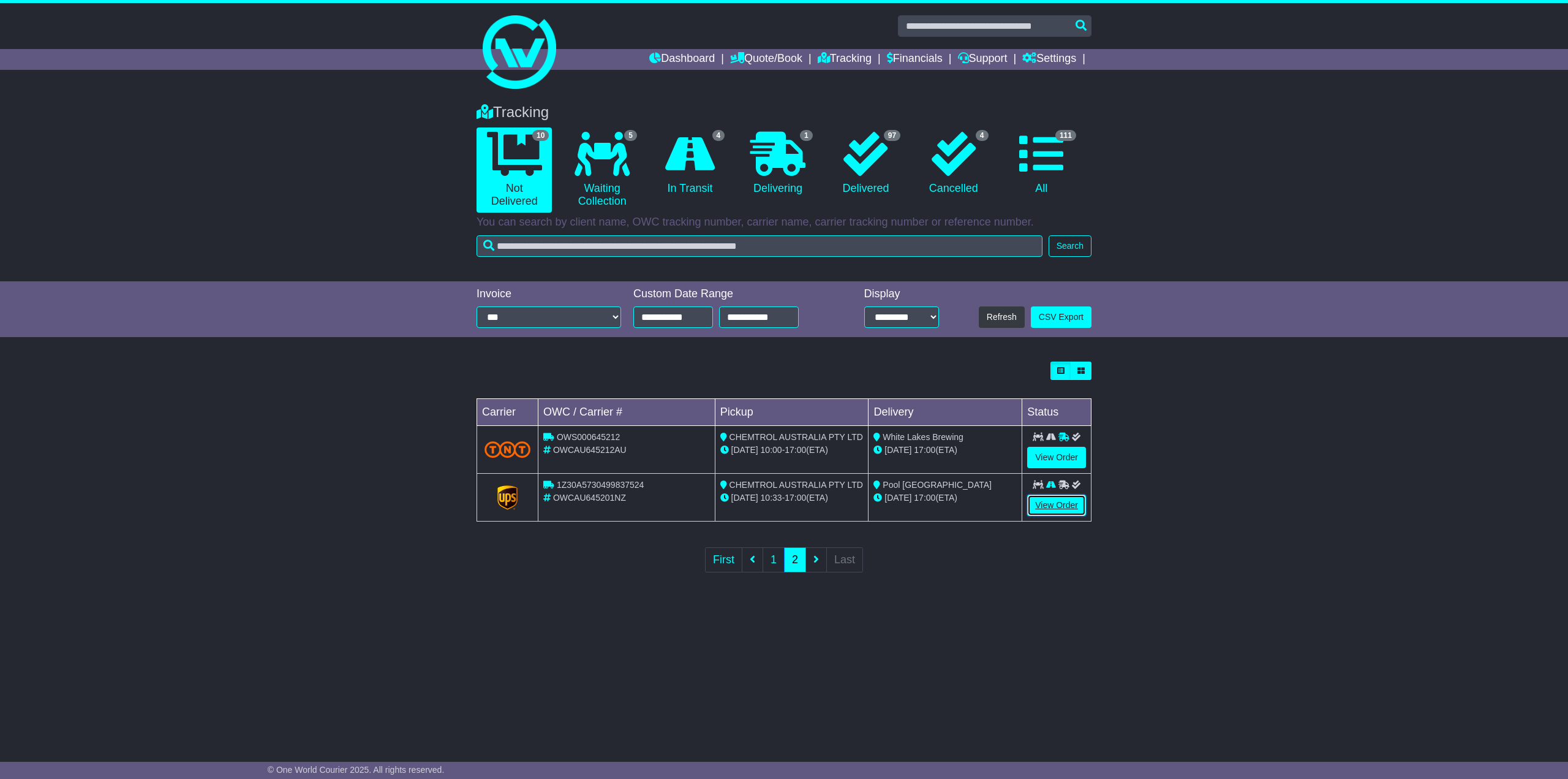
click at [1055, 500] on link "View Order" at bounding box center [1056, 506] width 59 height 22
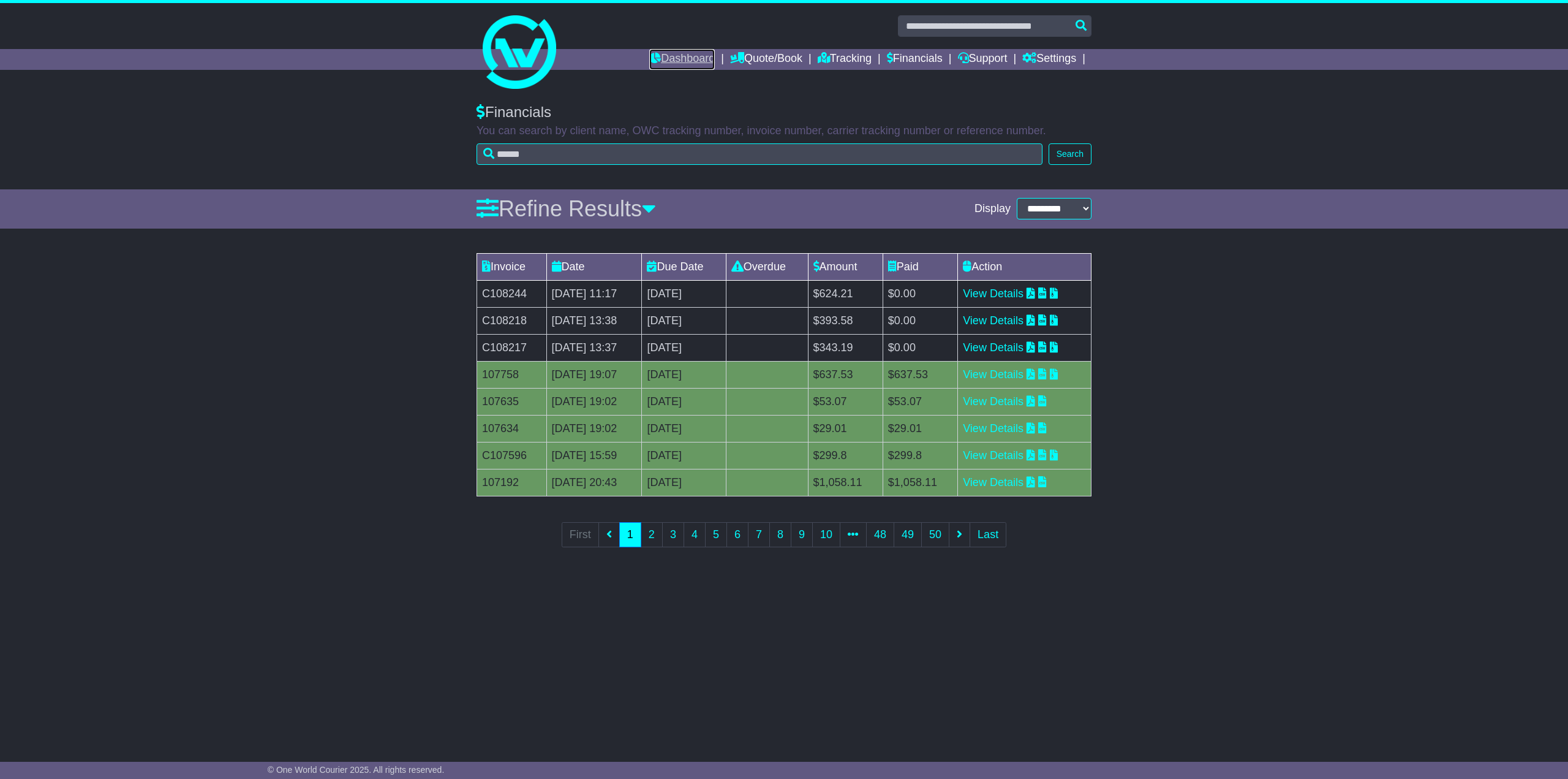
click at [676, 60] on link "Dashboard" at bounding box center [682, 59] width 66 height 21
